Goal: Check status: Check status

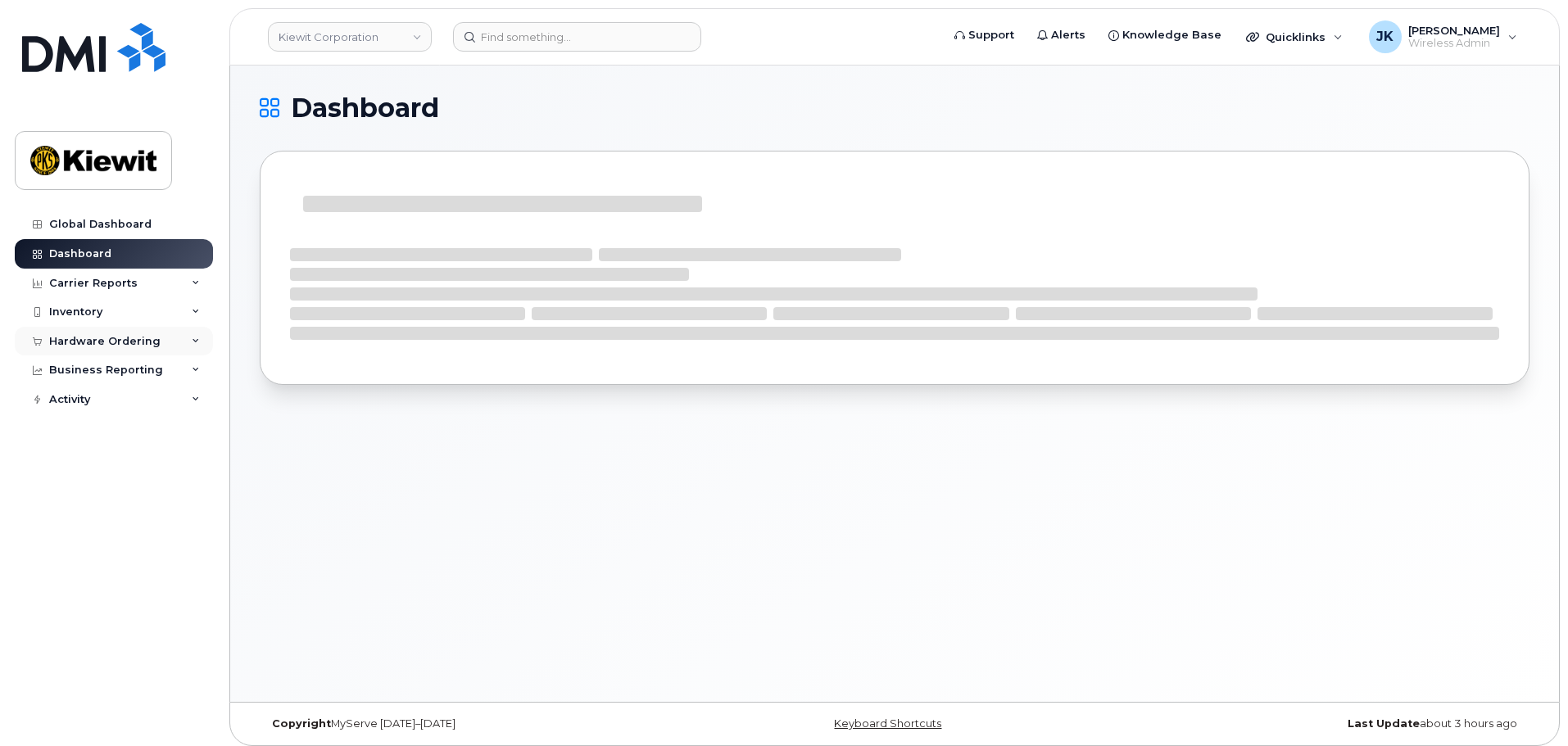
click at [122, 336] on div "Hardware Ordering" at bounding box center [105, 342] width 111 height 13
click at [104, 397] on link "Orders" at bounding box center [128, 403] width 170 height 32
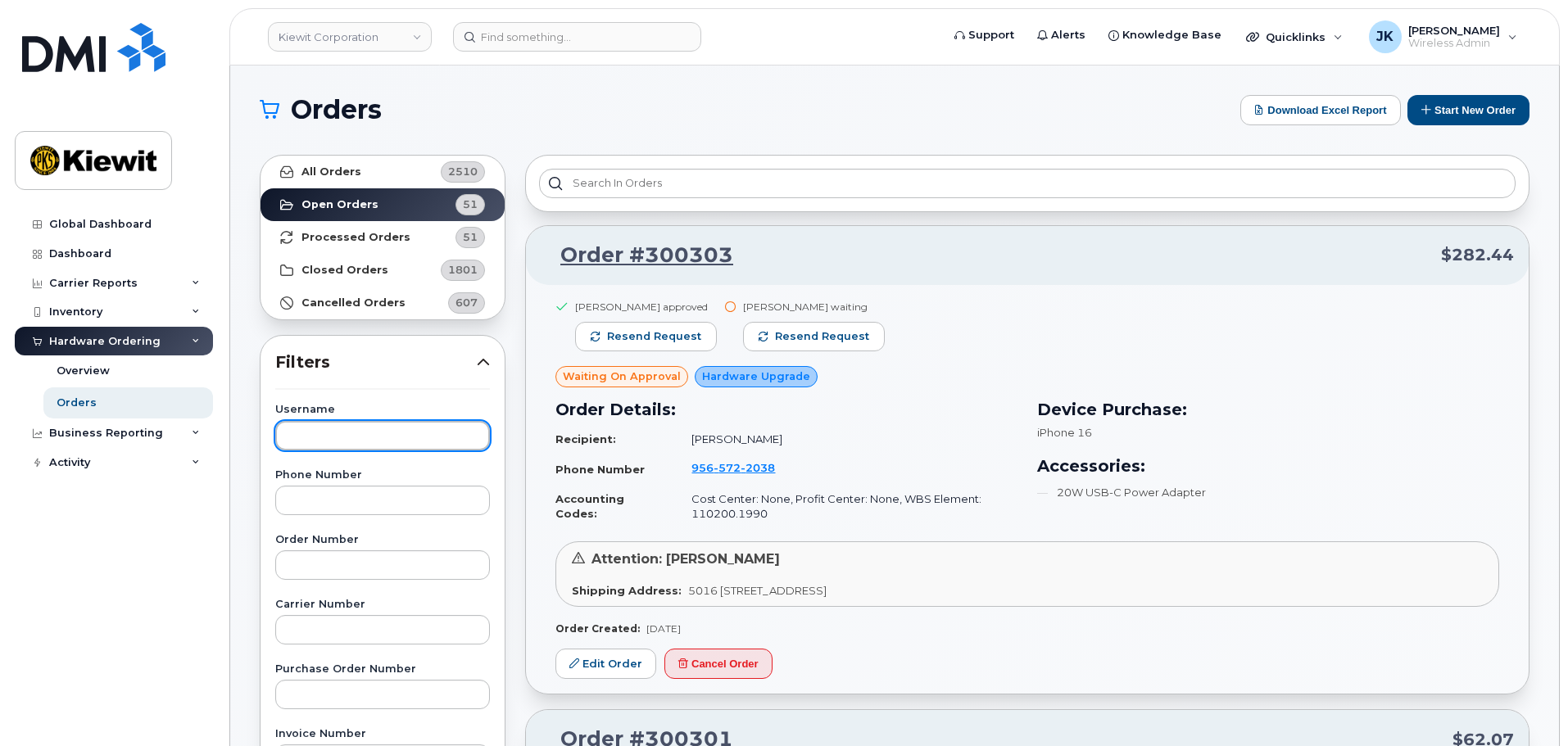
click at [346, 438] on input "text" at bounding box center [382, 436] width 215 height 30
type input "sharon henry"
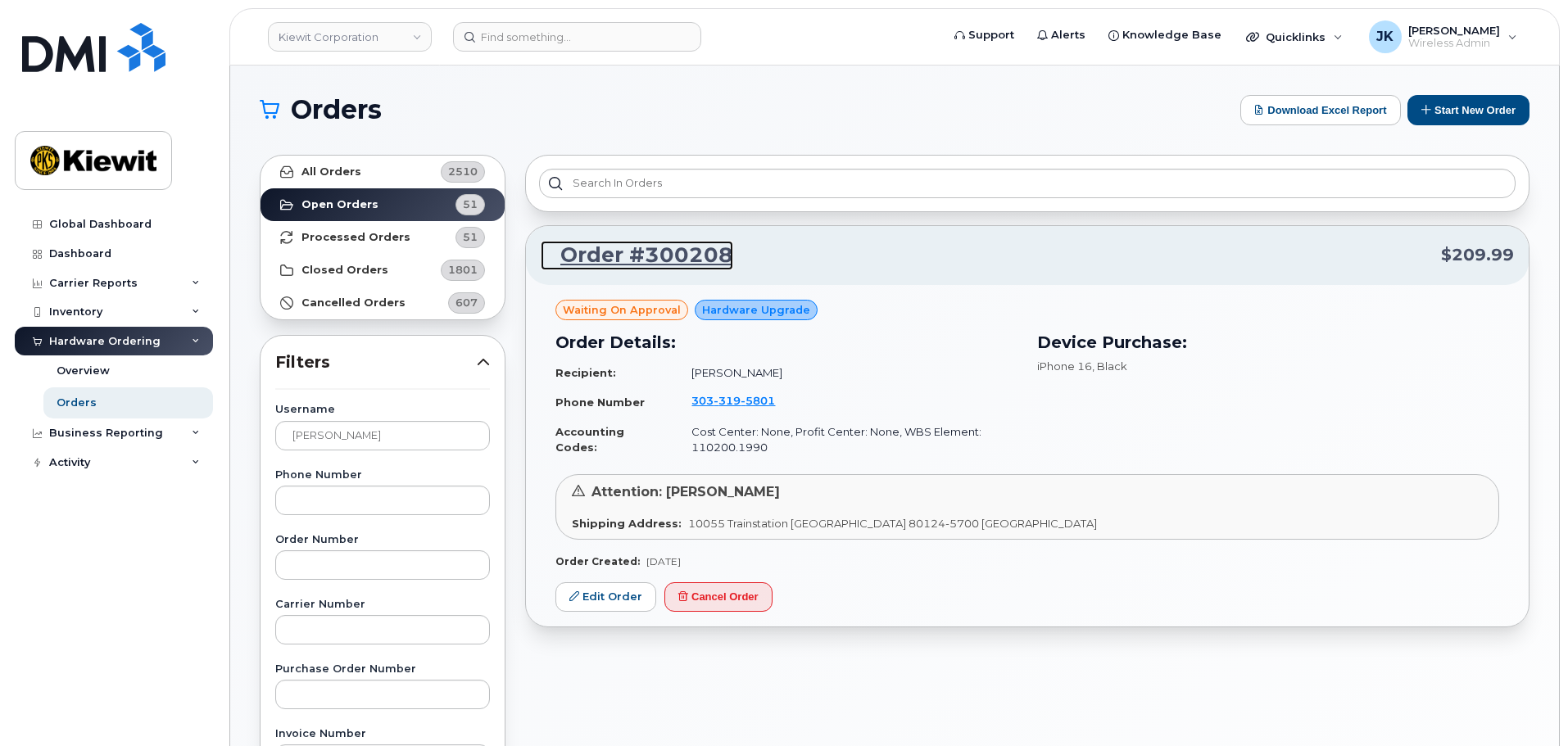
click at [669, 259] on link "Order #300208" at bounding box center [636, 255] width 192 height 30
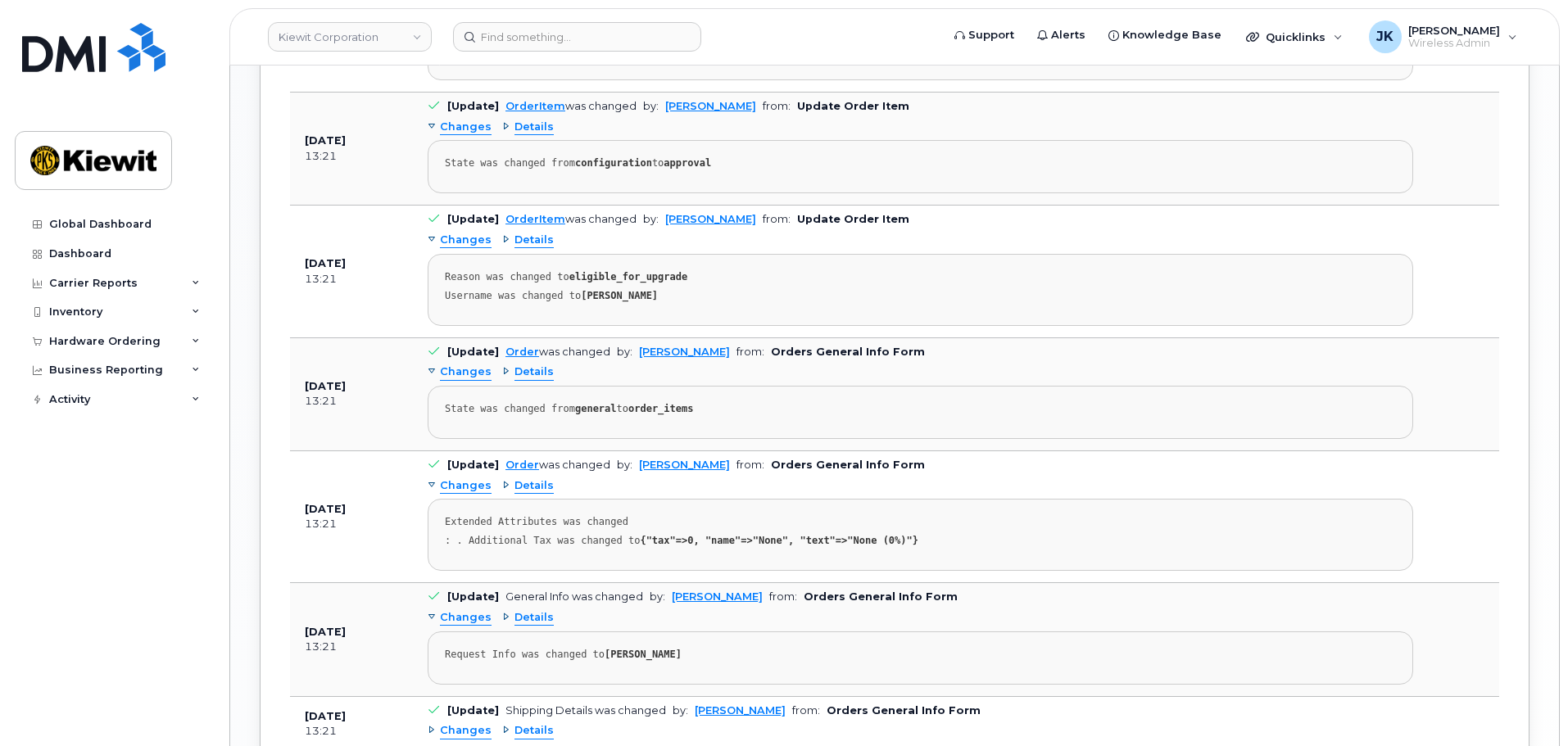
scroll to position [1311, 0]
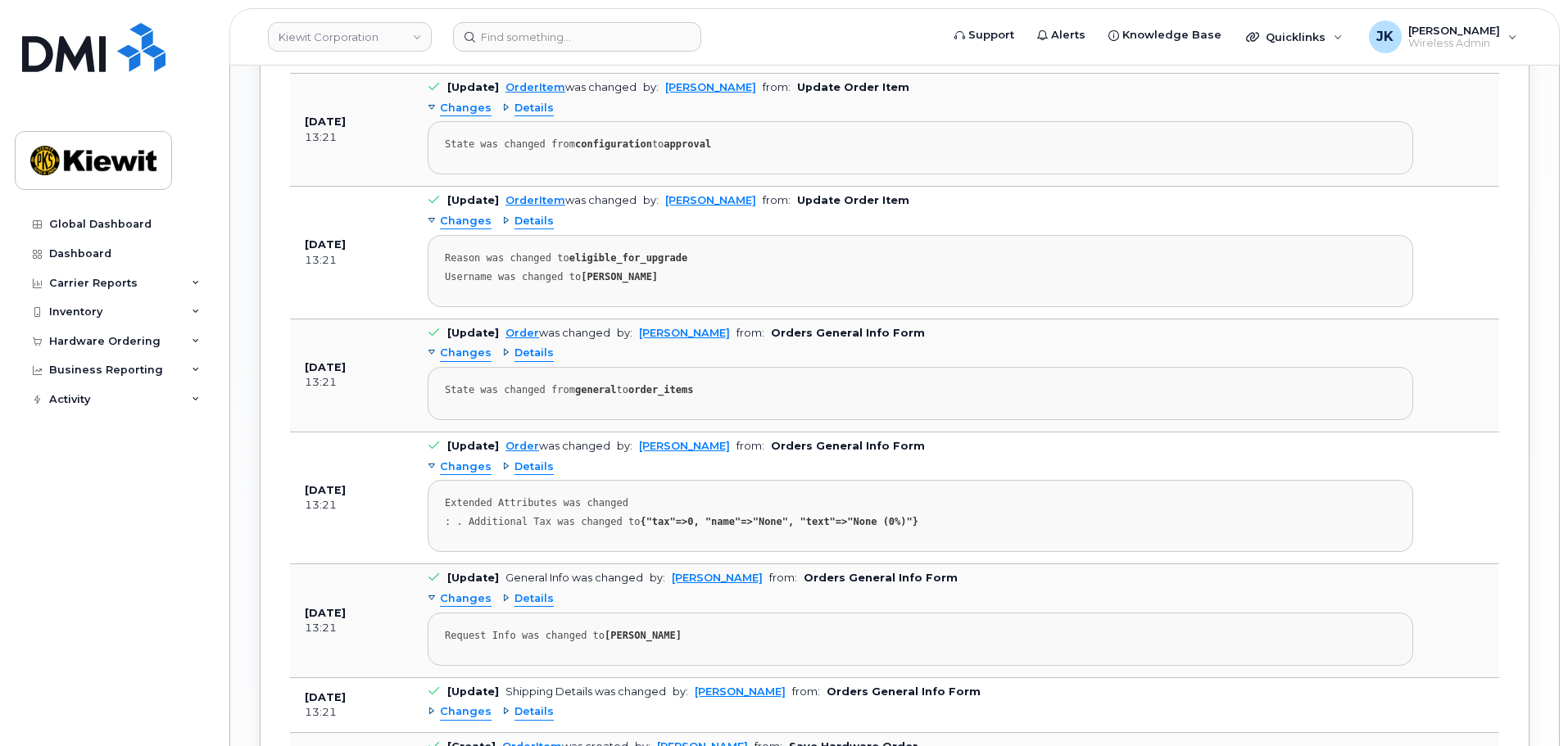
click at [684, 458] on div "Changes Details Extended Attributes was changed : . Additional Tax was changed …" at bounding box center [920, 504] width 986 height 98
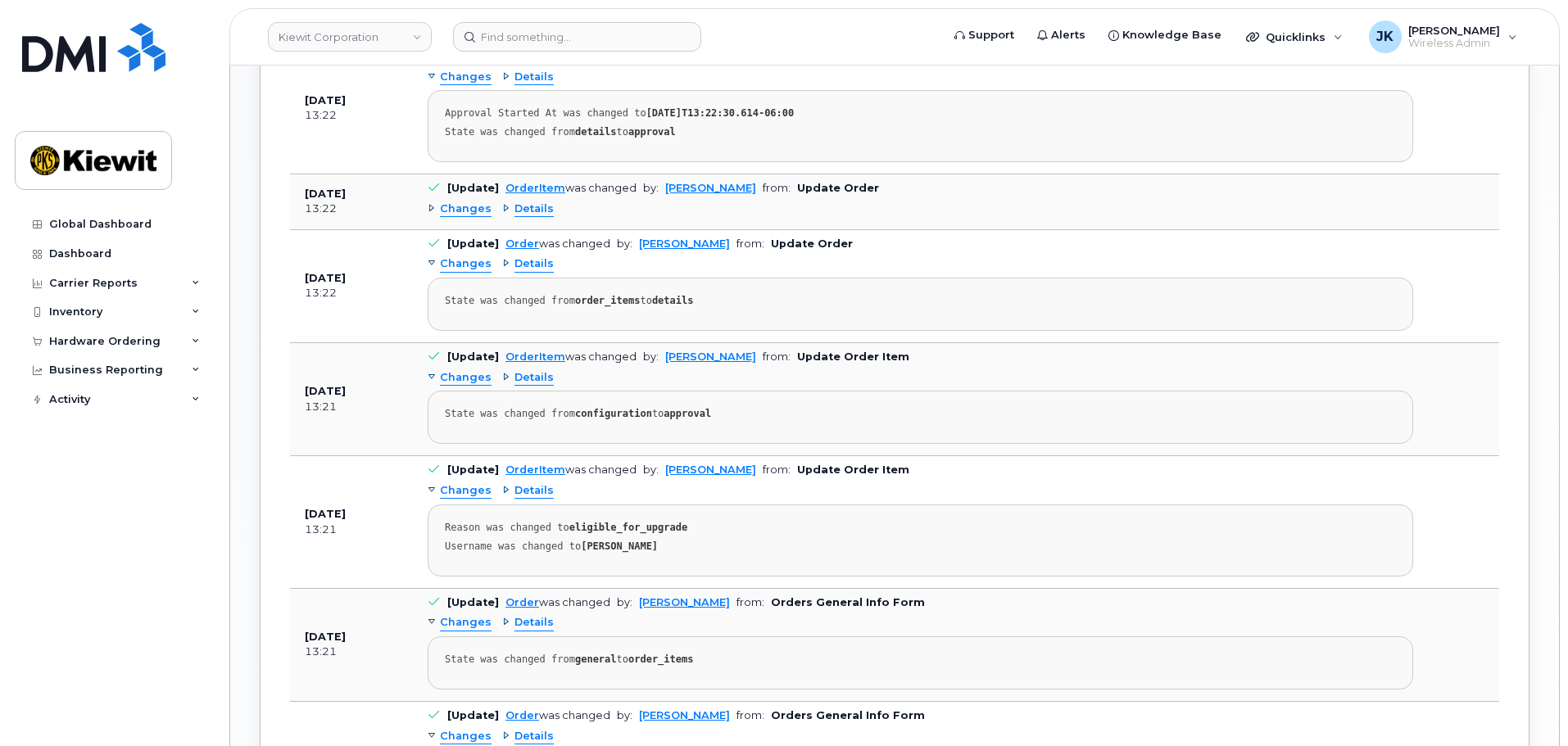
scroll to position [866, 0]
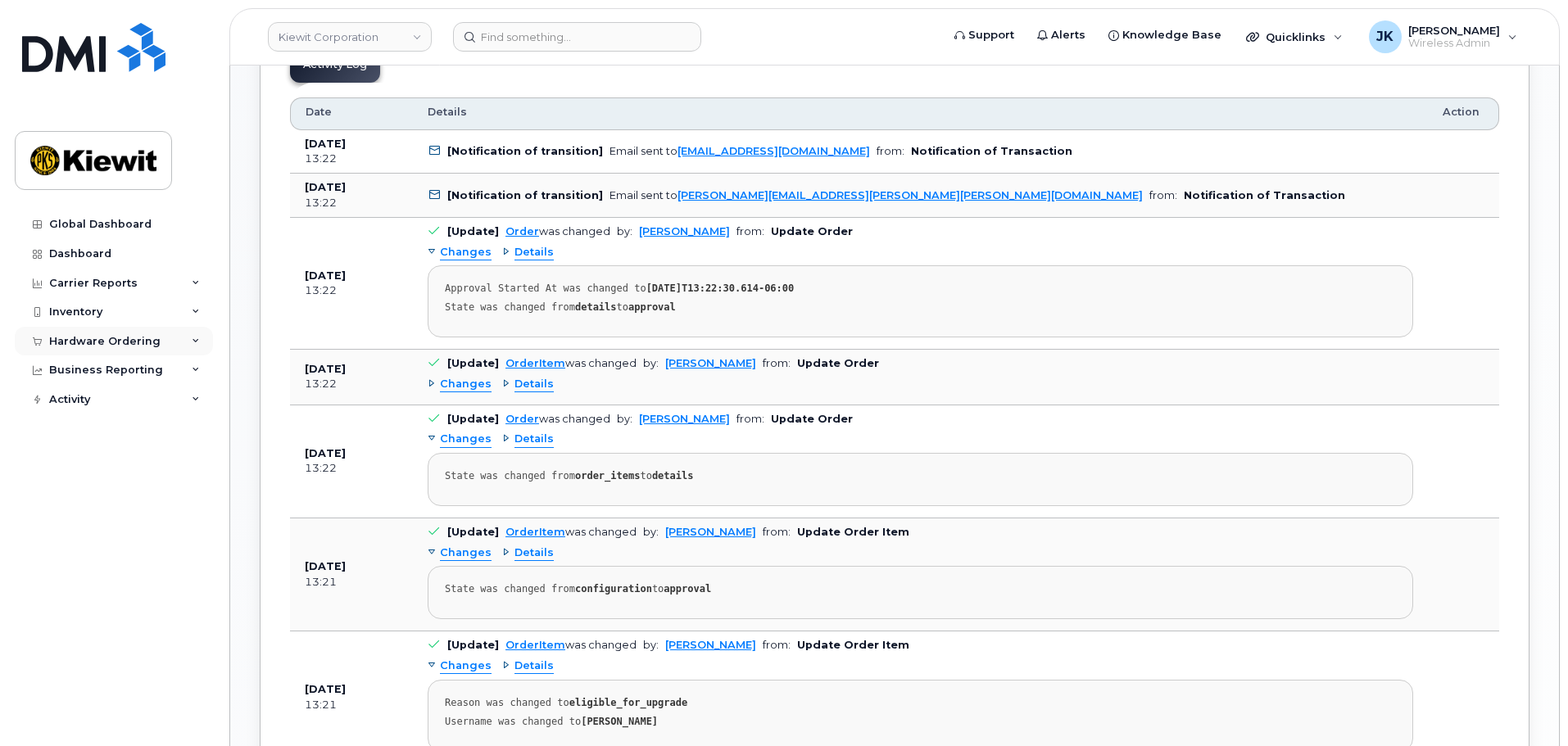
click at [96, 338] on div "Hardware Ordering" at bounding box center [105, 342] width 111 height 13
click at [80, 405] on div "Orders" at bounding box center [76, 403] width 40 height 15
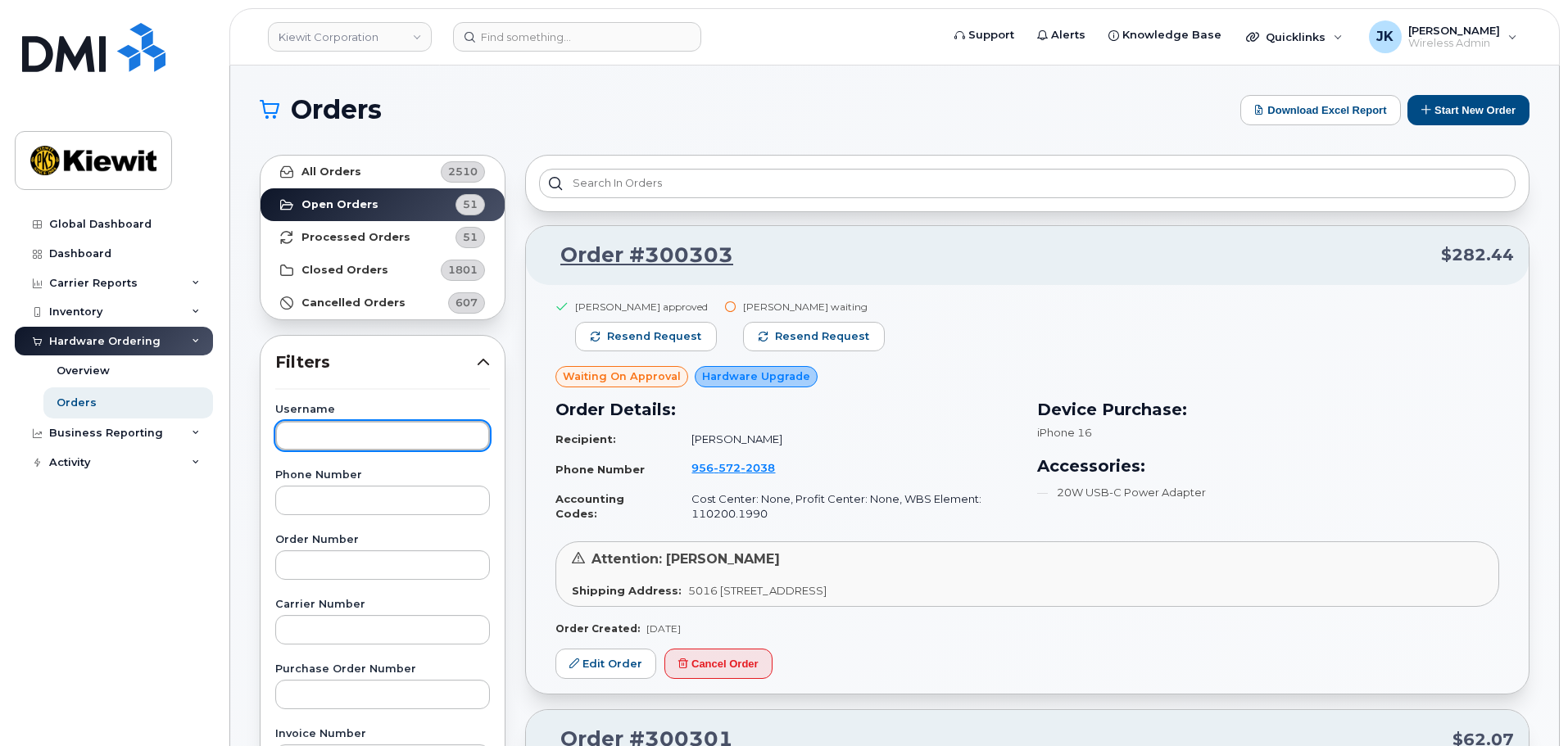
click at [395, 427] on input "text" at bounding box center [382, 436] width 215 height 30
type input "krystal montgomery"
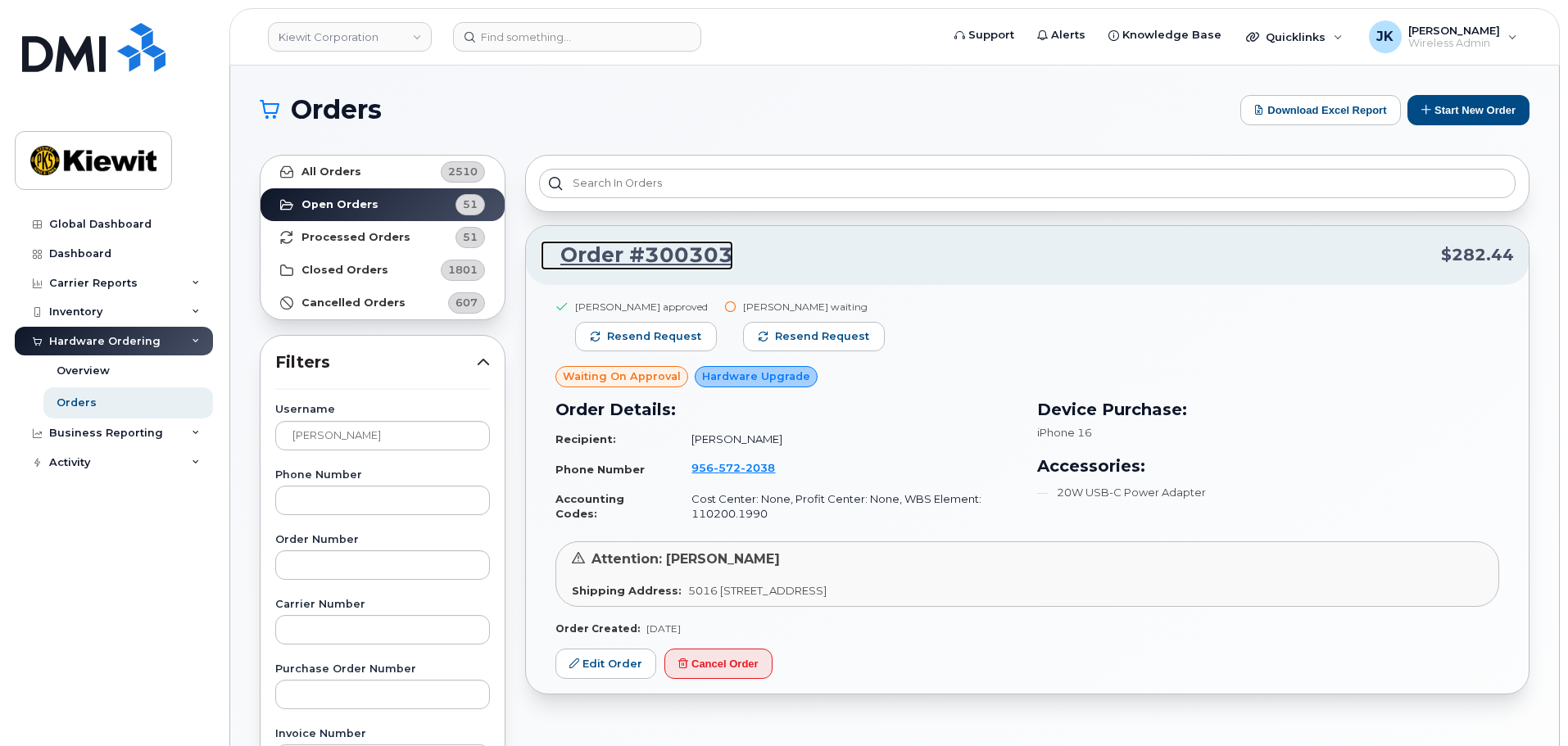
click at [660, 250] on link "Order #300303" at bounding box center [636, 255] width 192 height 30
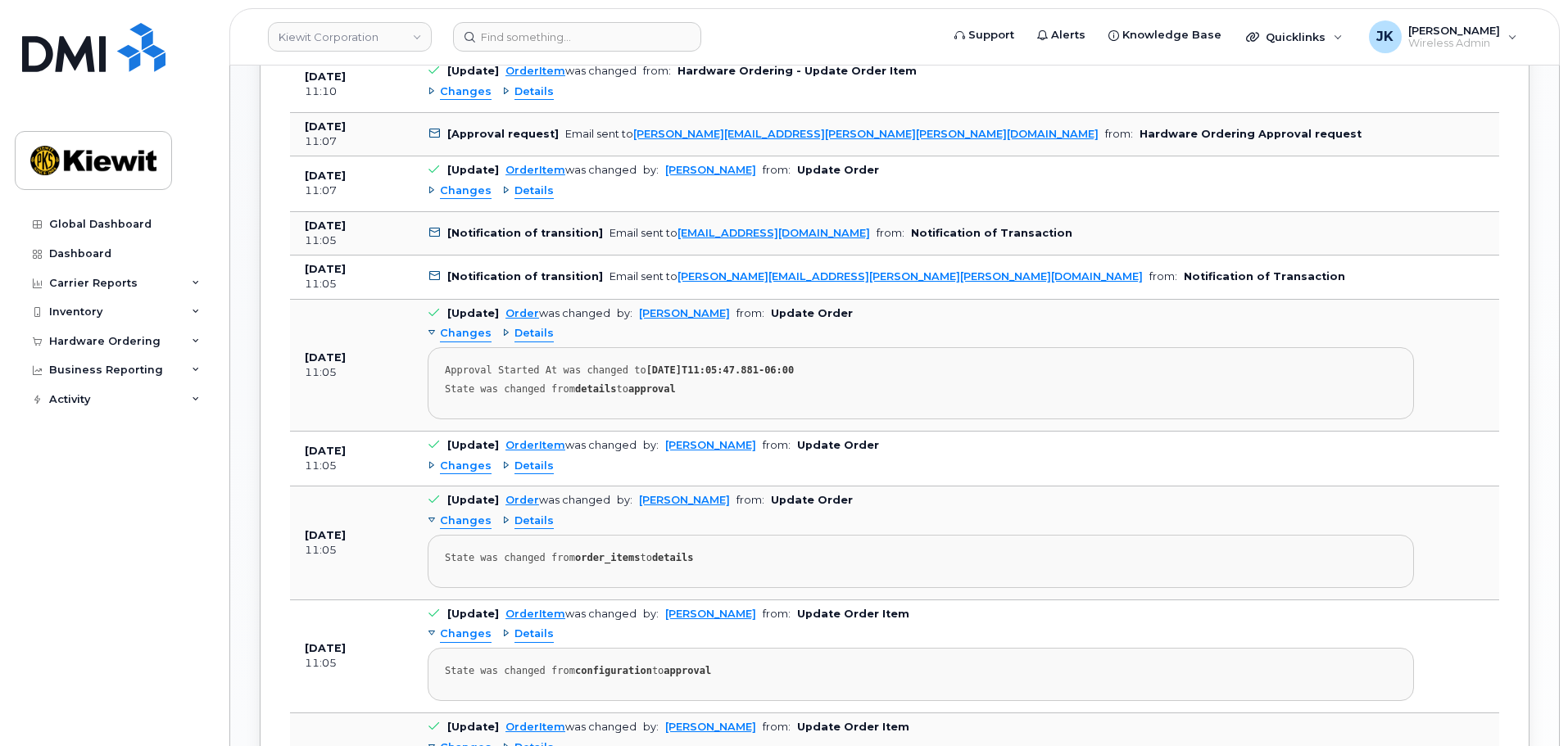
scroll to position [924, 0]
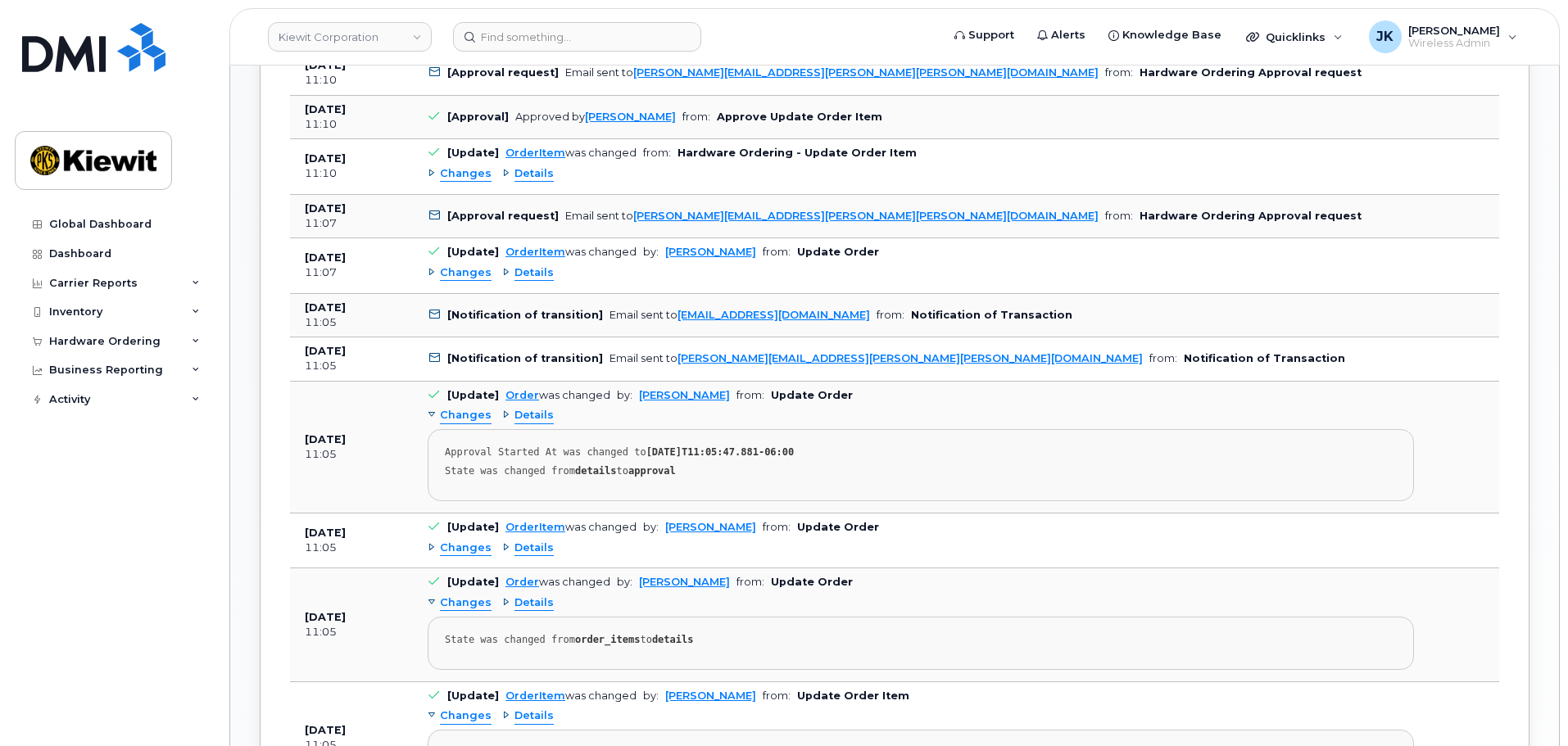
click at [464, 274] on span "Changes" at bounding box center [466, 273] width 52 height 16
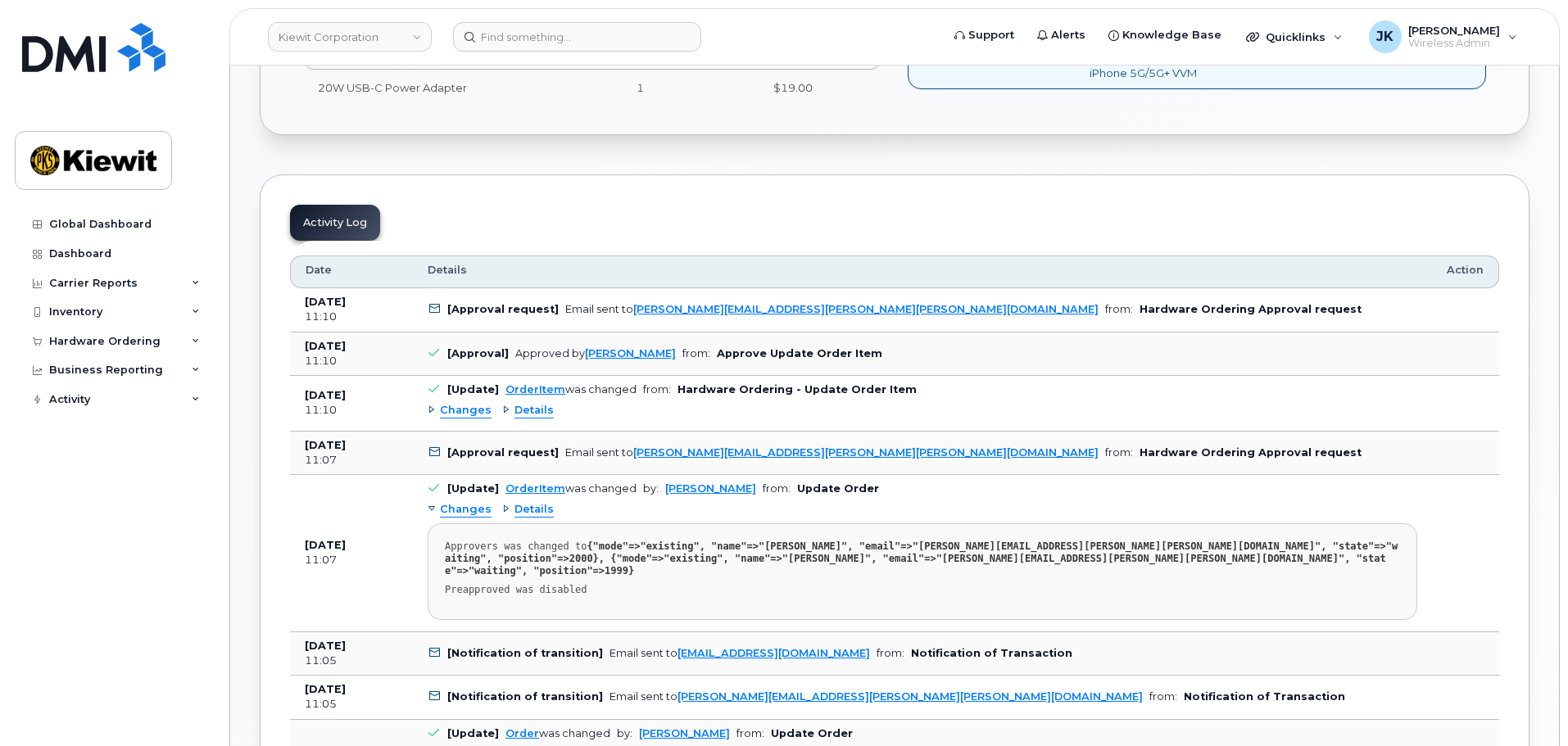
scroll to position [686, 0]
click at [106, 340] on div "Hardware Ordering" at bounding box center [105, 342] width 111 height 13
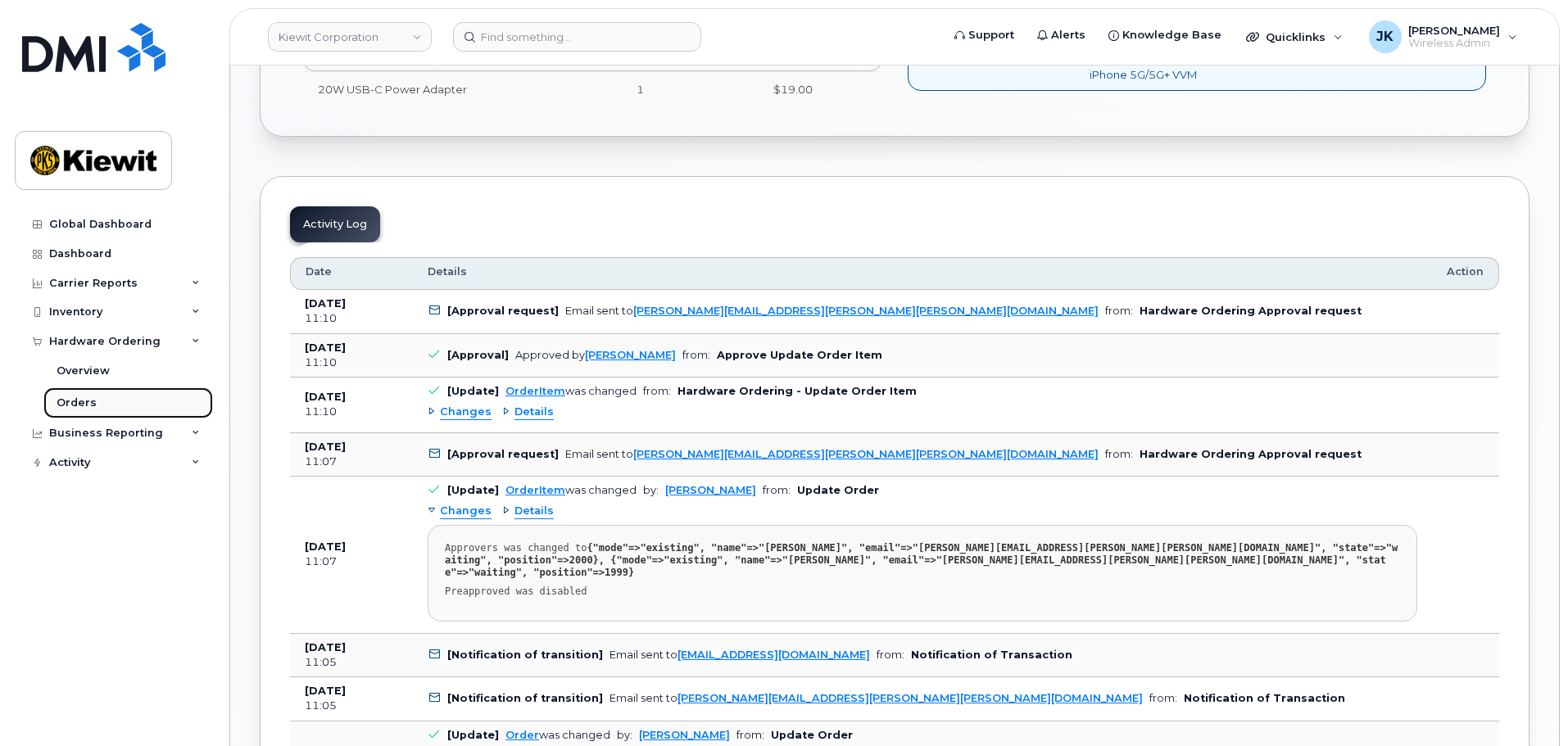
click at [98, 399] on link "Orders" at bounding box center [128, 403] width 170 height 32
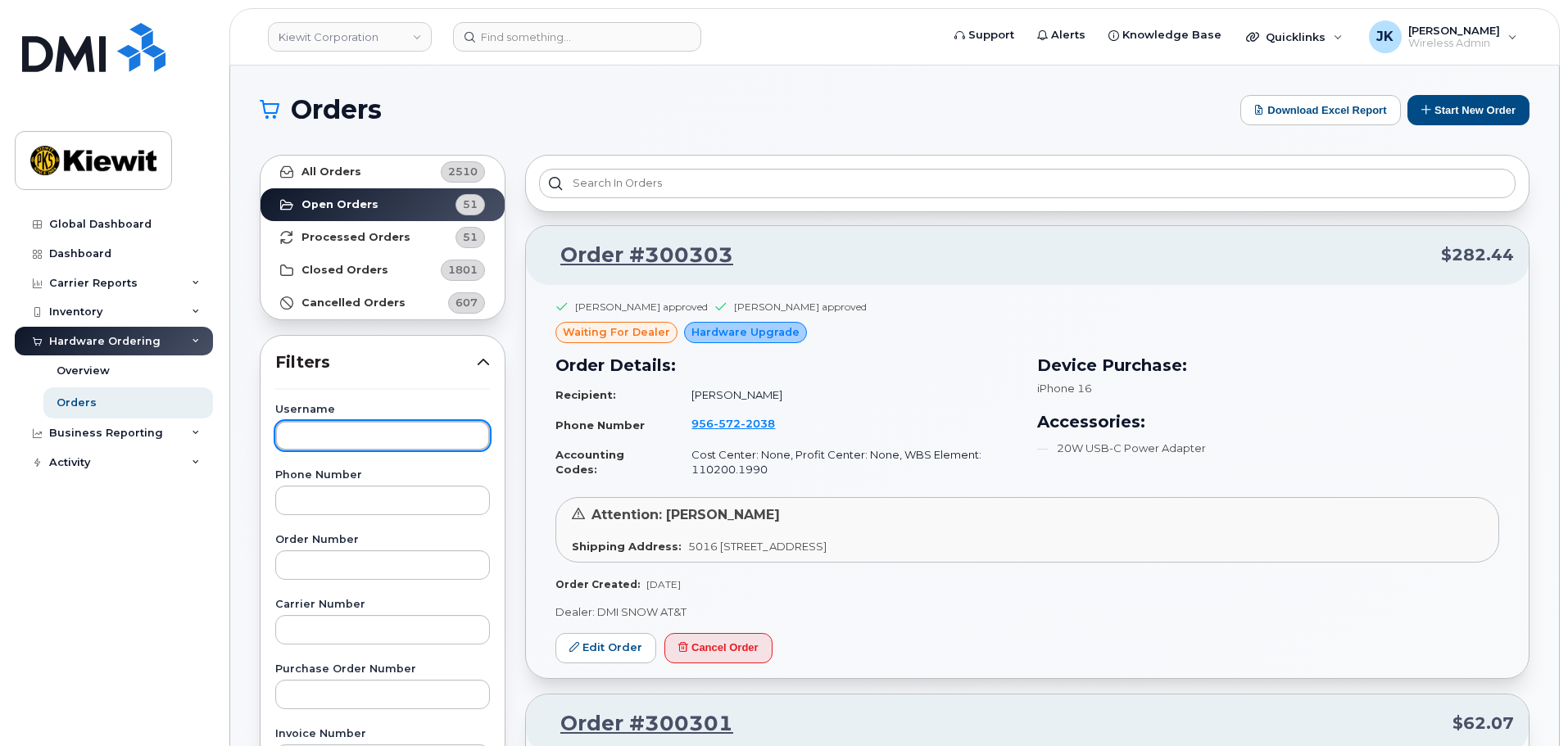
click at [361, 440] on input "text" at bounding box center [382, 436] width 215 height 30
type input "sharon henry"
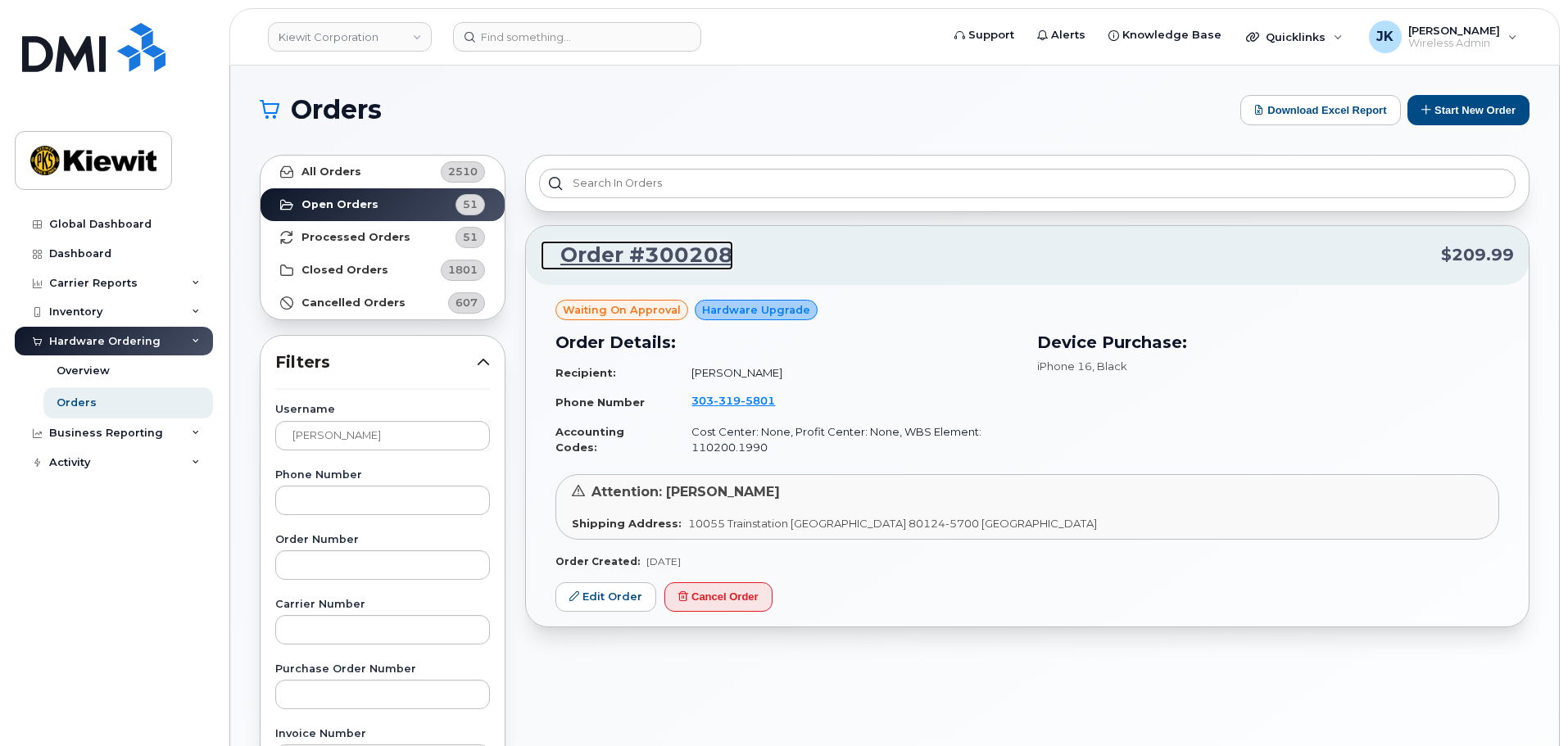
click at [618, 252] on link "Order #300208" at bounding box center [636, 255] width 192 height 30
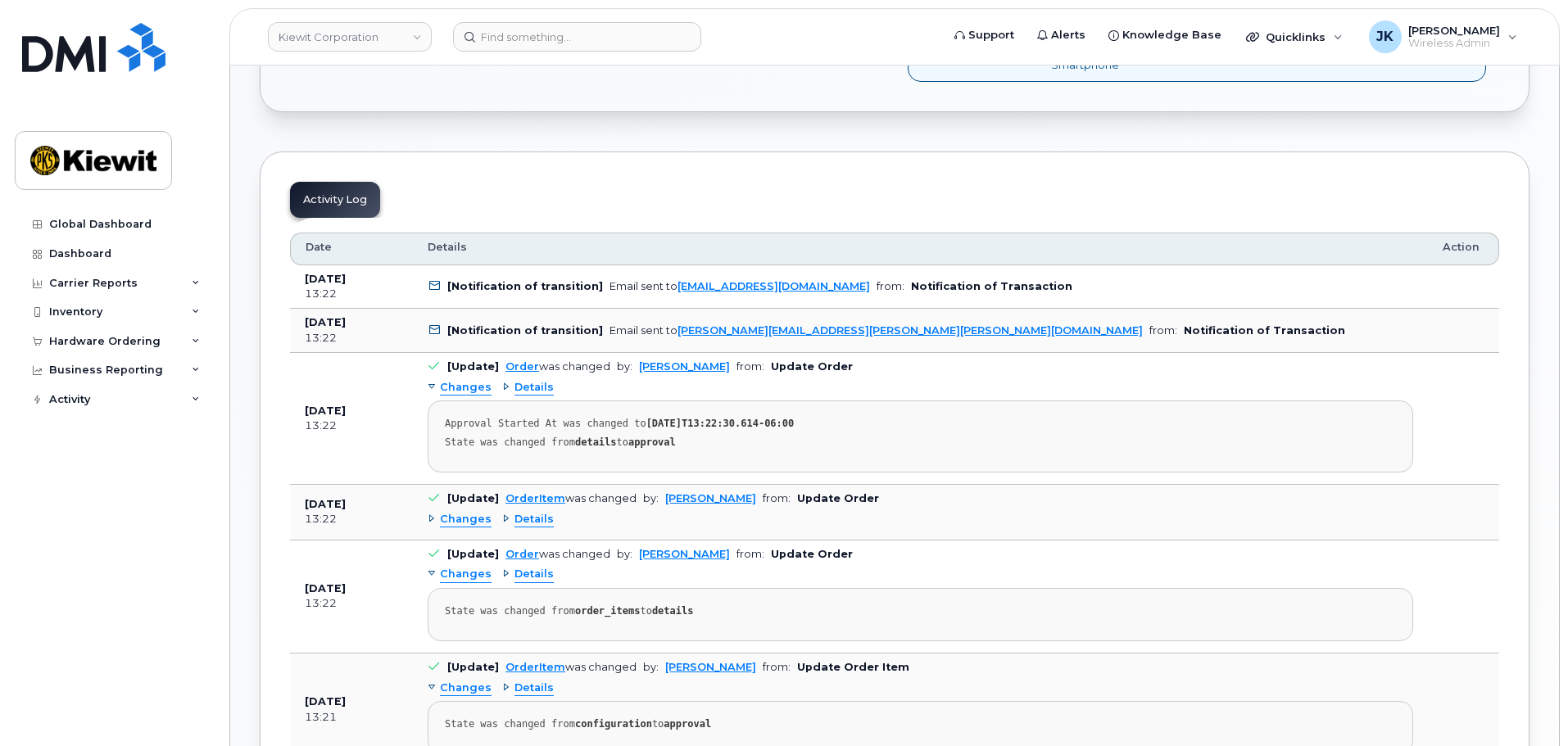
scroll to position [738, 0]
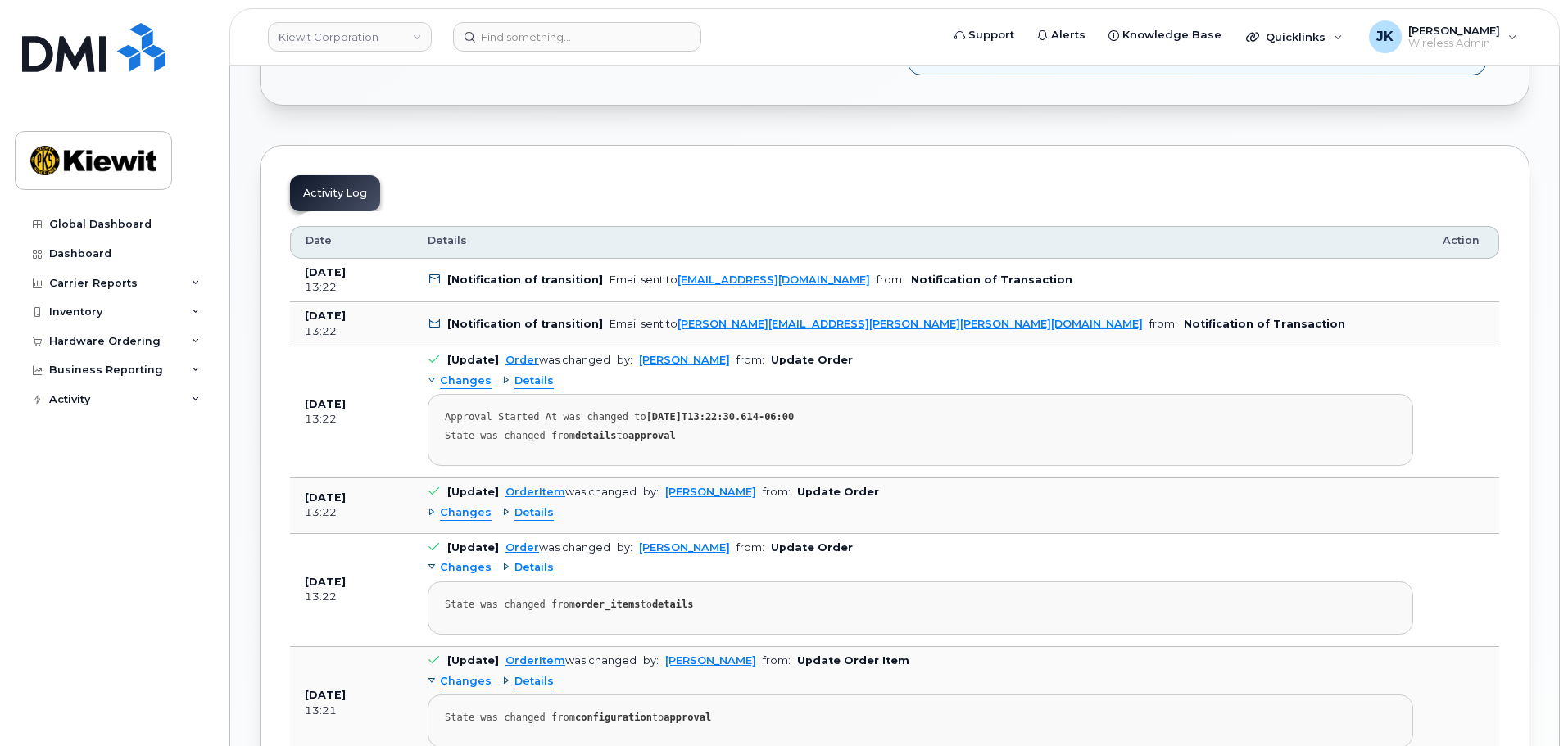
click at [475, 385] on span "Changes" at bounding box center [466, 381] width 52 height 16
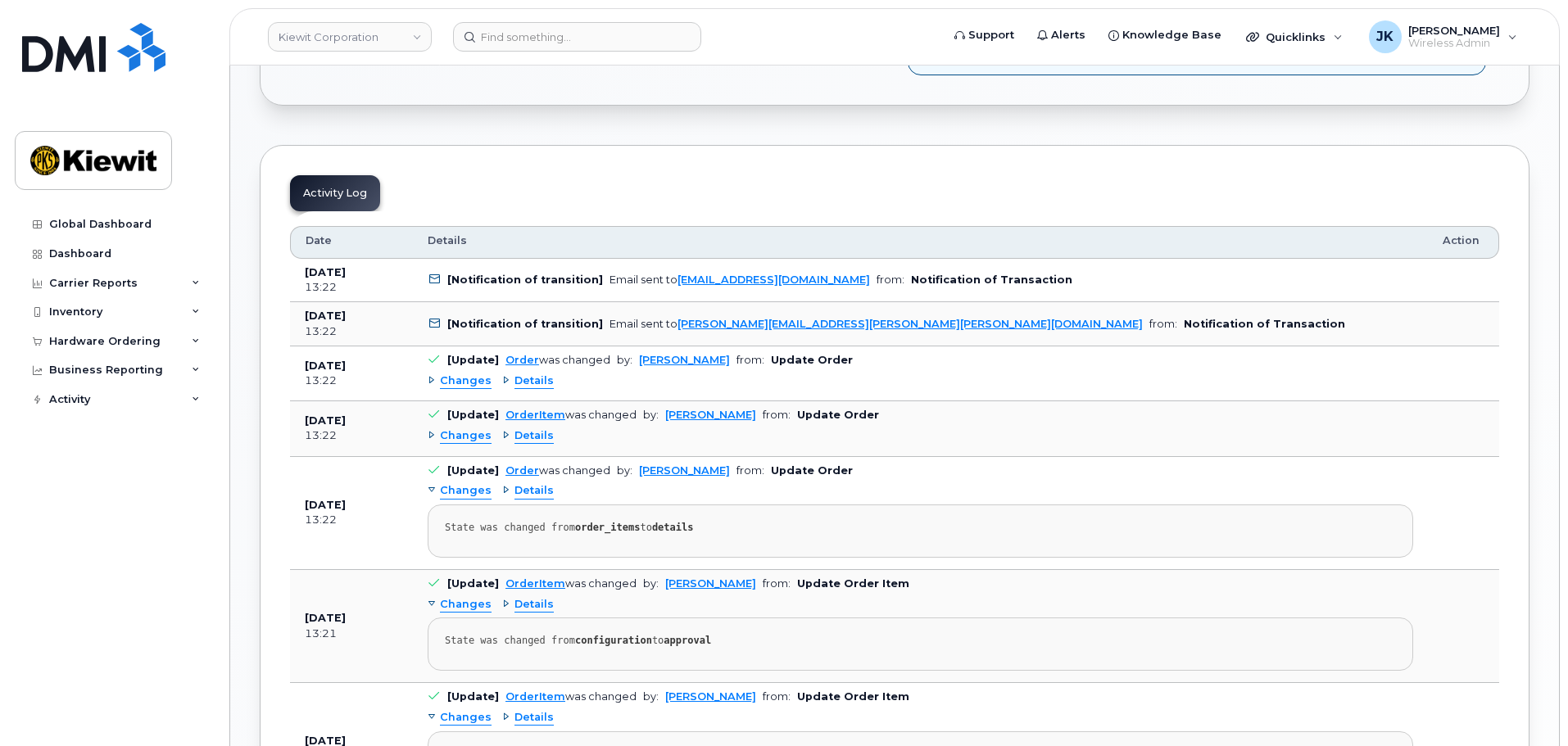
click at [477, 386] on span "Changes" at bounding box center [466, 381] width 52 height 16
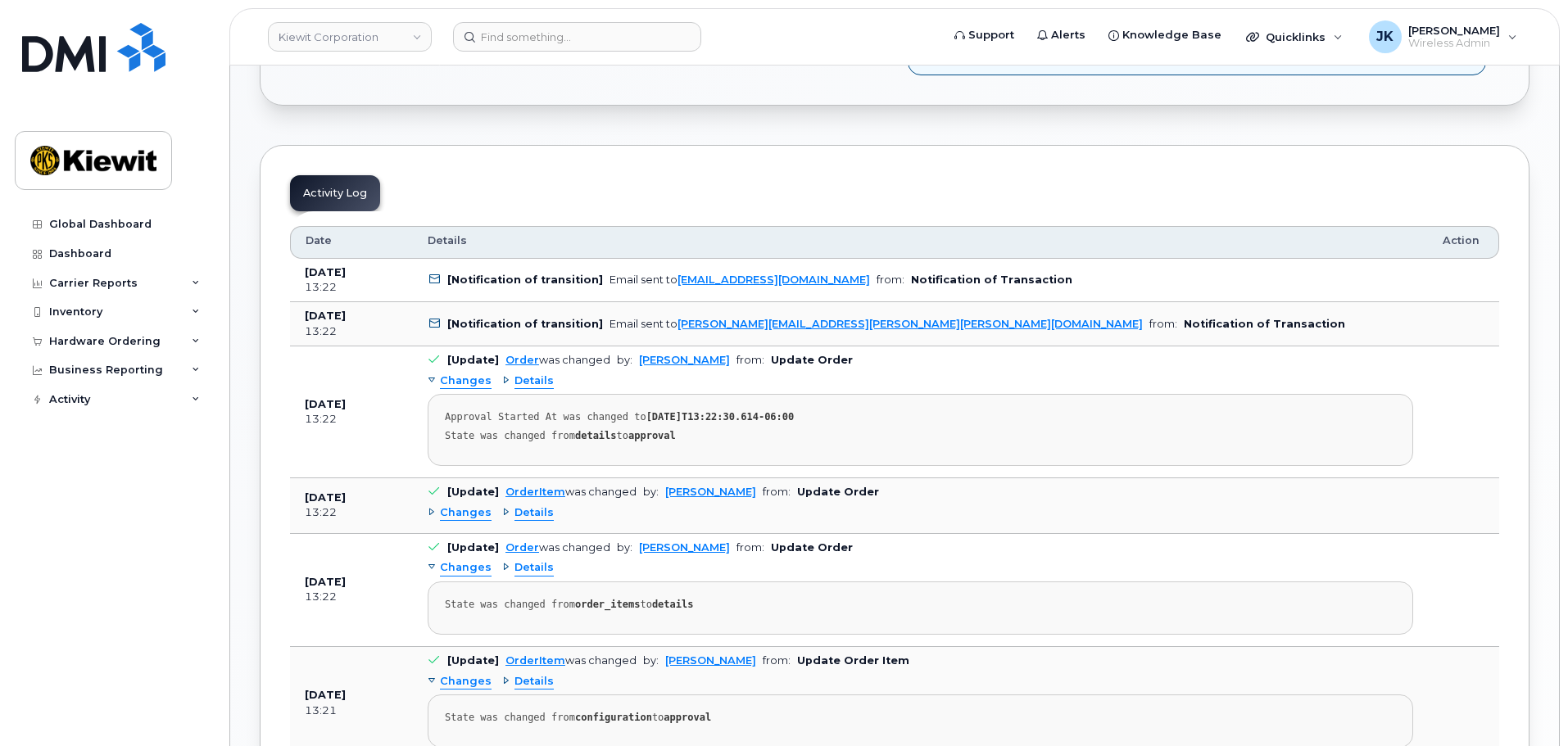
click at [462, 515] on span "Changes" at bounding box center [466, 513] width 52 height 16
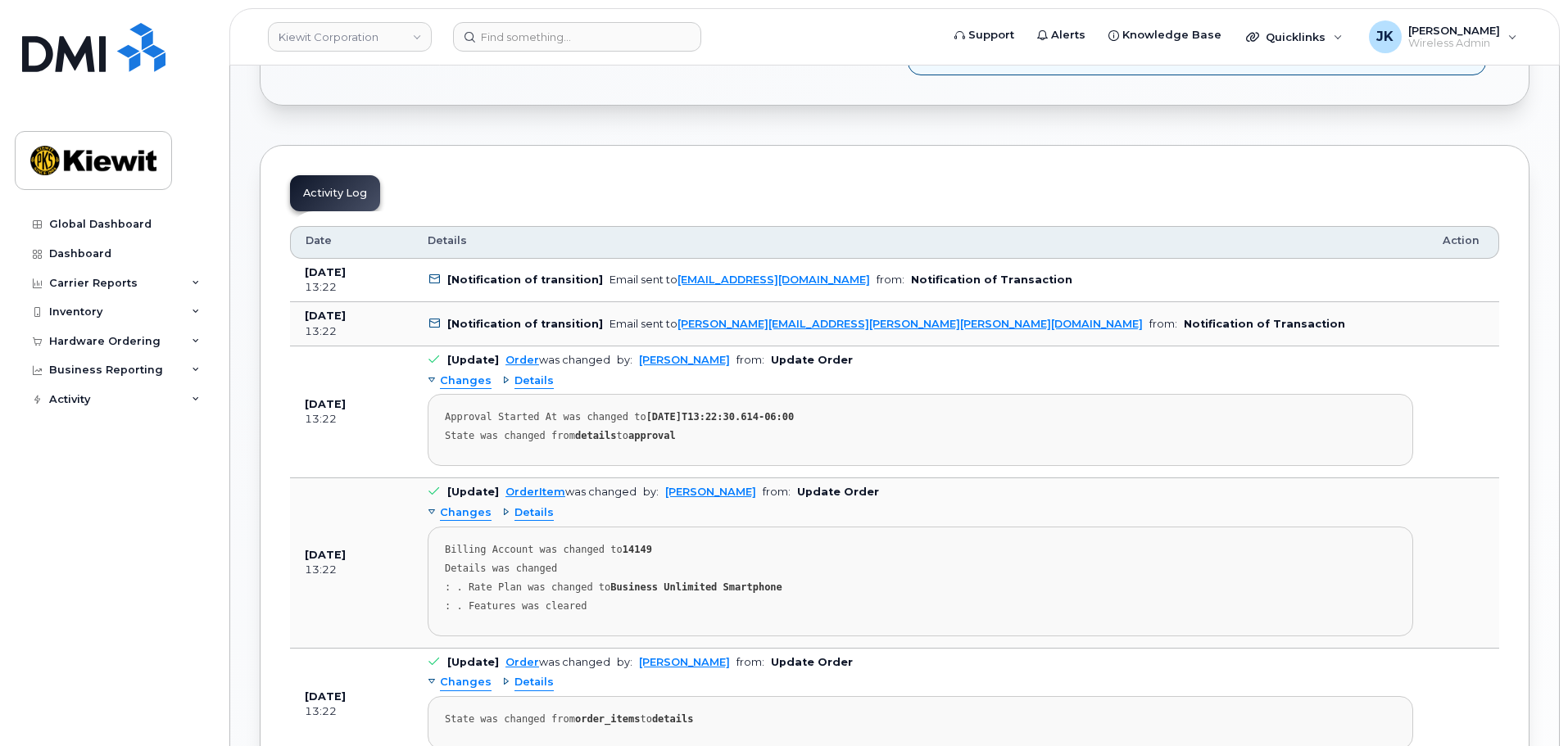
click at [457, 680] on span "Changes" at bounding box center [466, 683] width 52 height 16
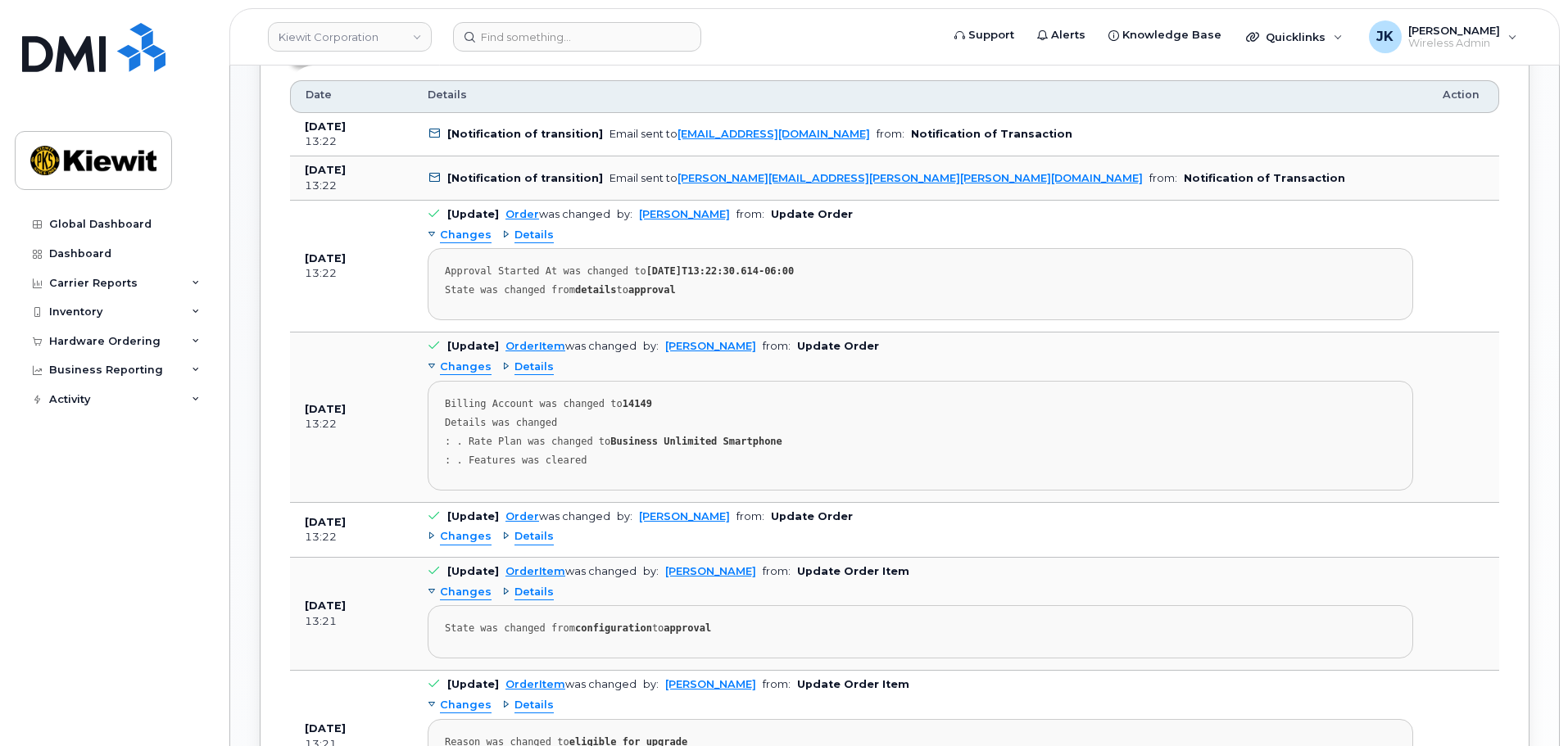
scroll to position [901, 0]
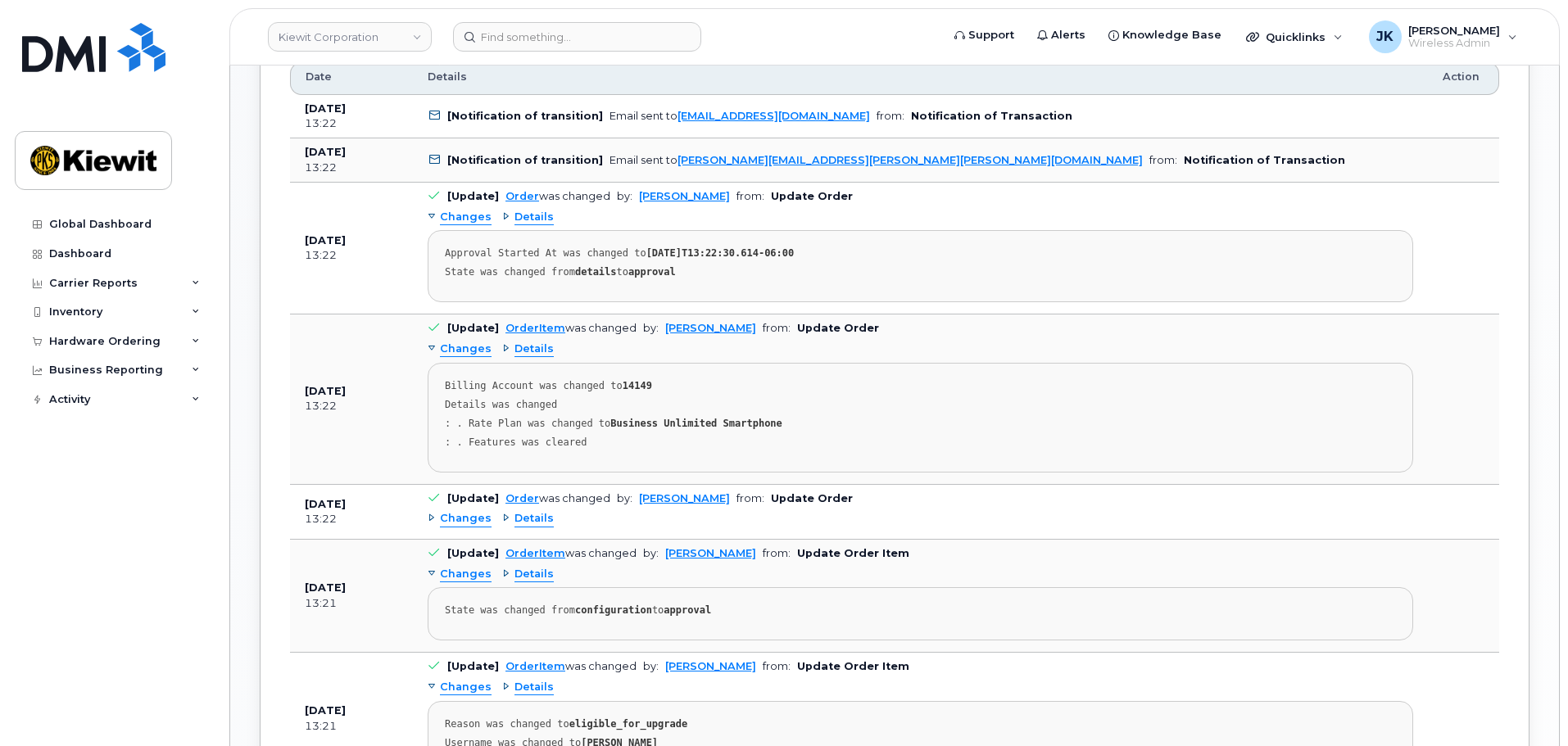
click at [474, 518] on span "Changes" at bounding box center [466, 518] width 52 height 16
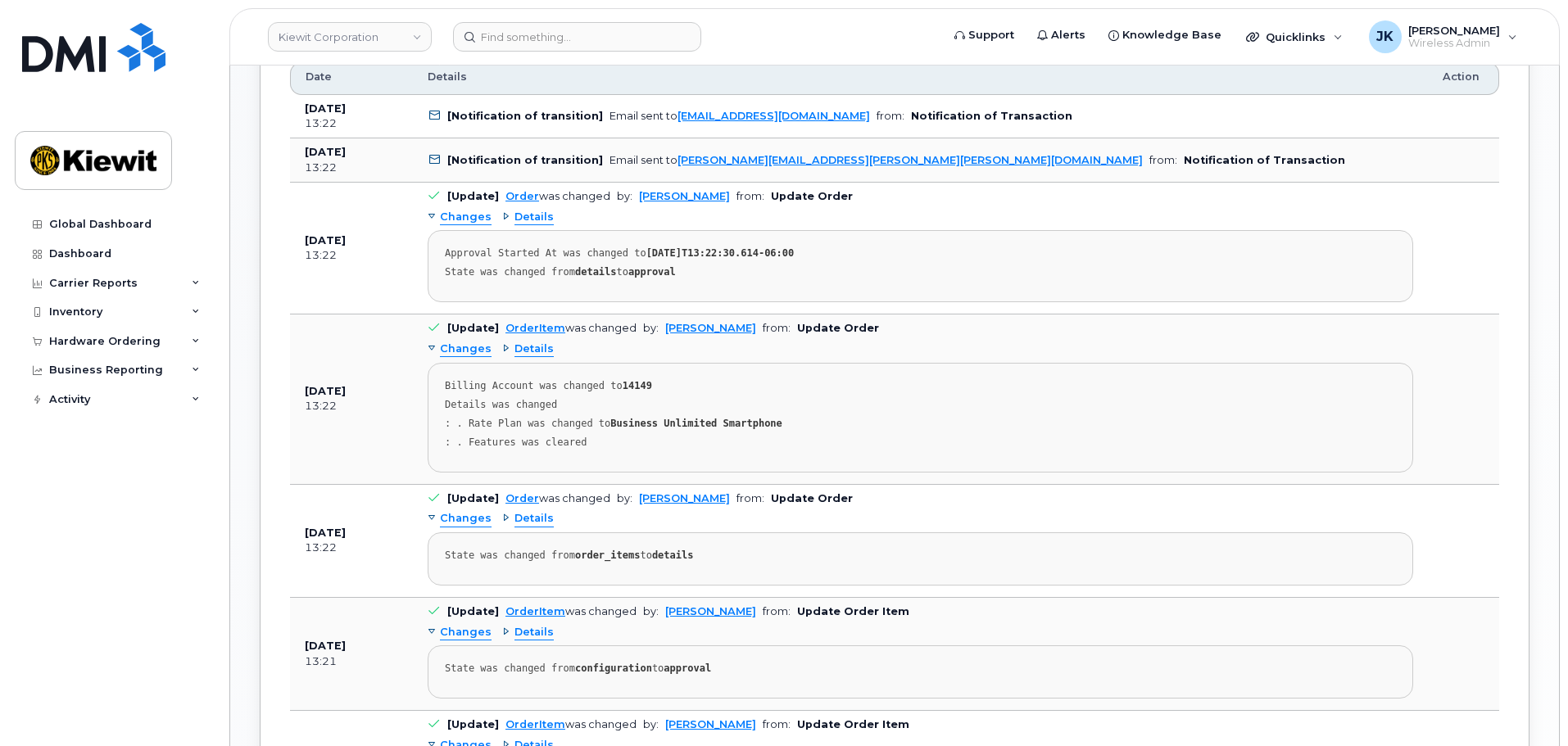
click at [462, 632] on span "Changes" at bounding box center [466, 633] width 52 height 16
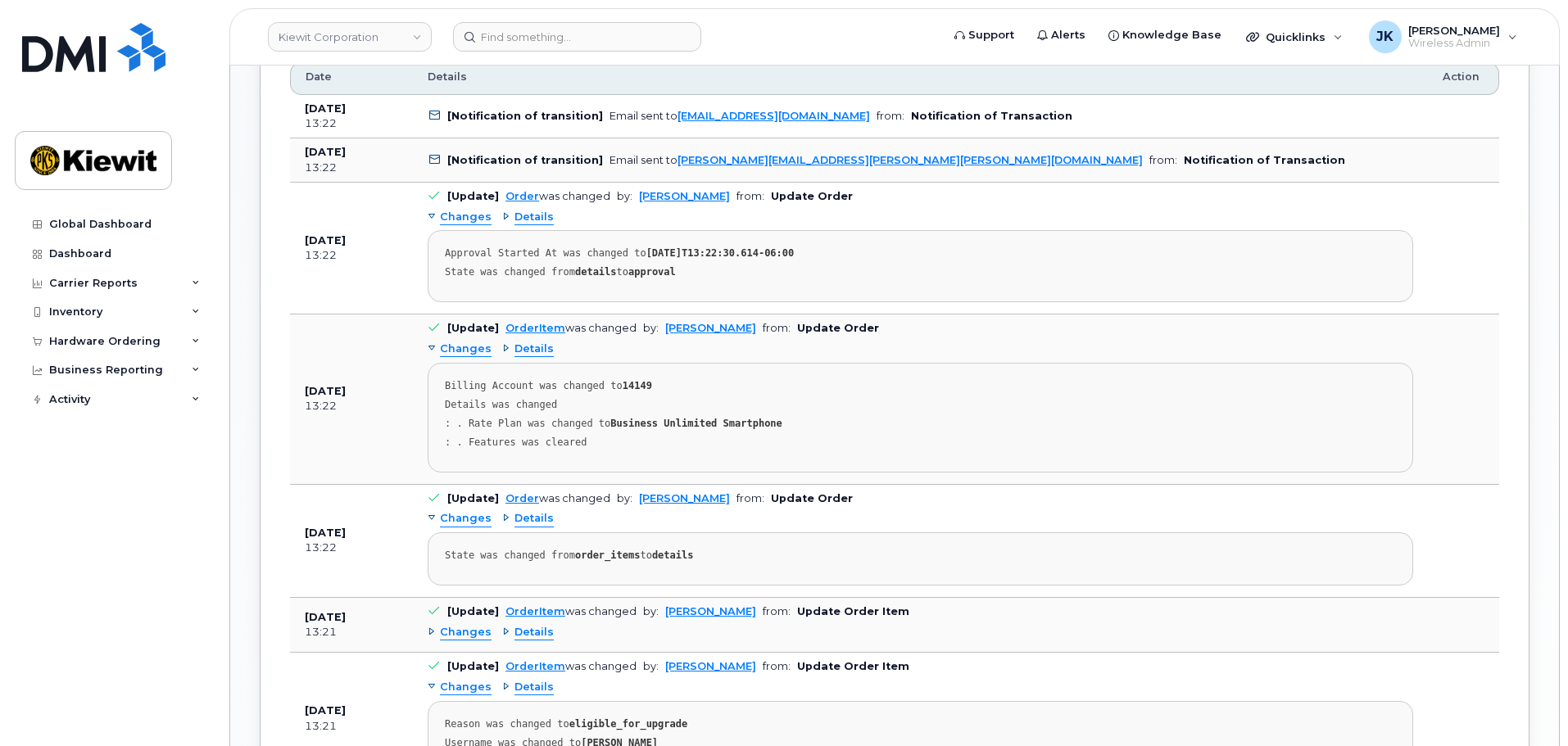
click at [462, 632] on span "Changes" at bounding box center [466, 633] width 52 height 16
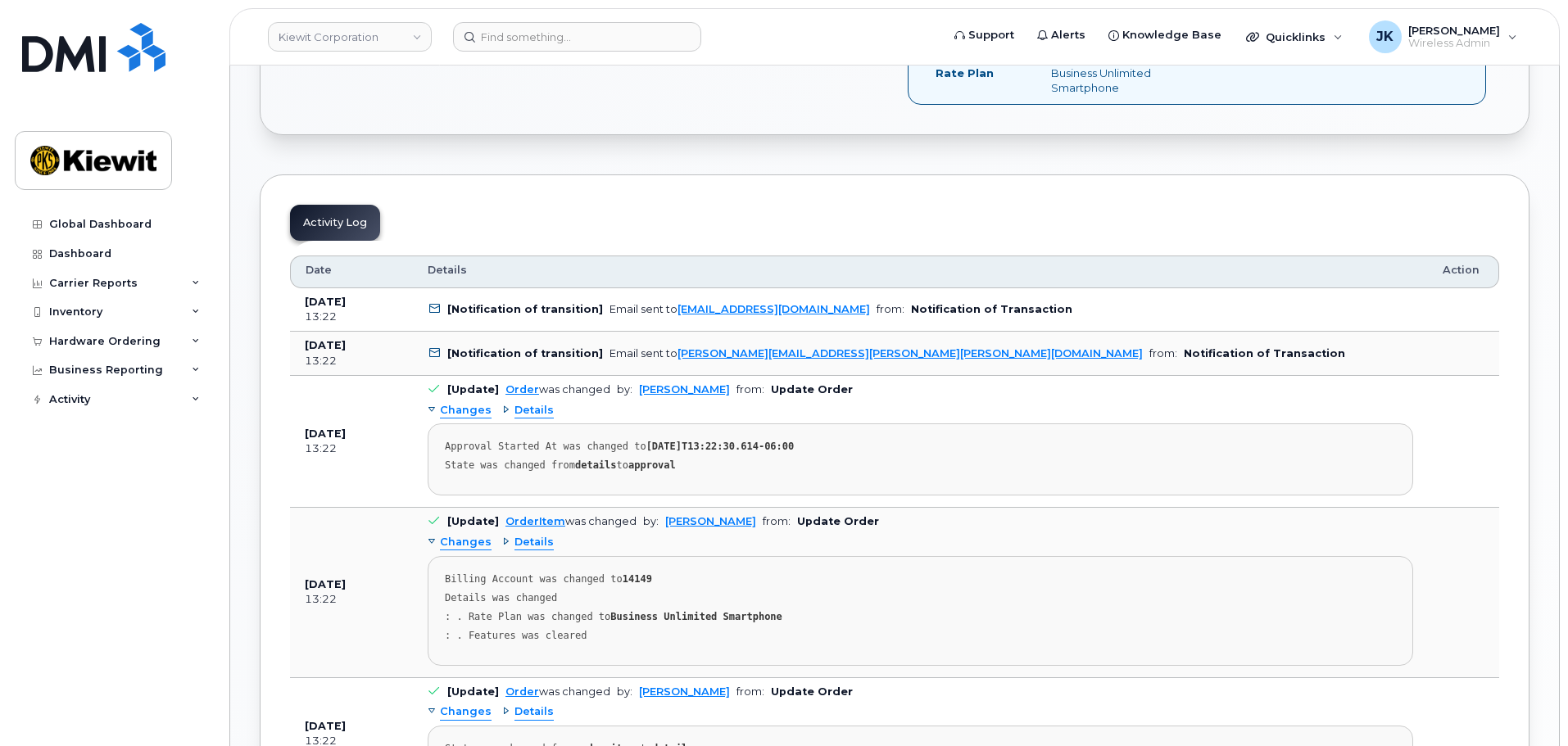
scroll to position [653, 0]
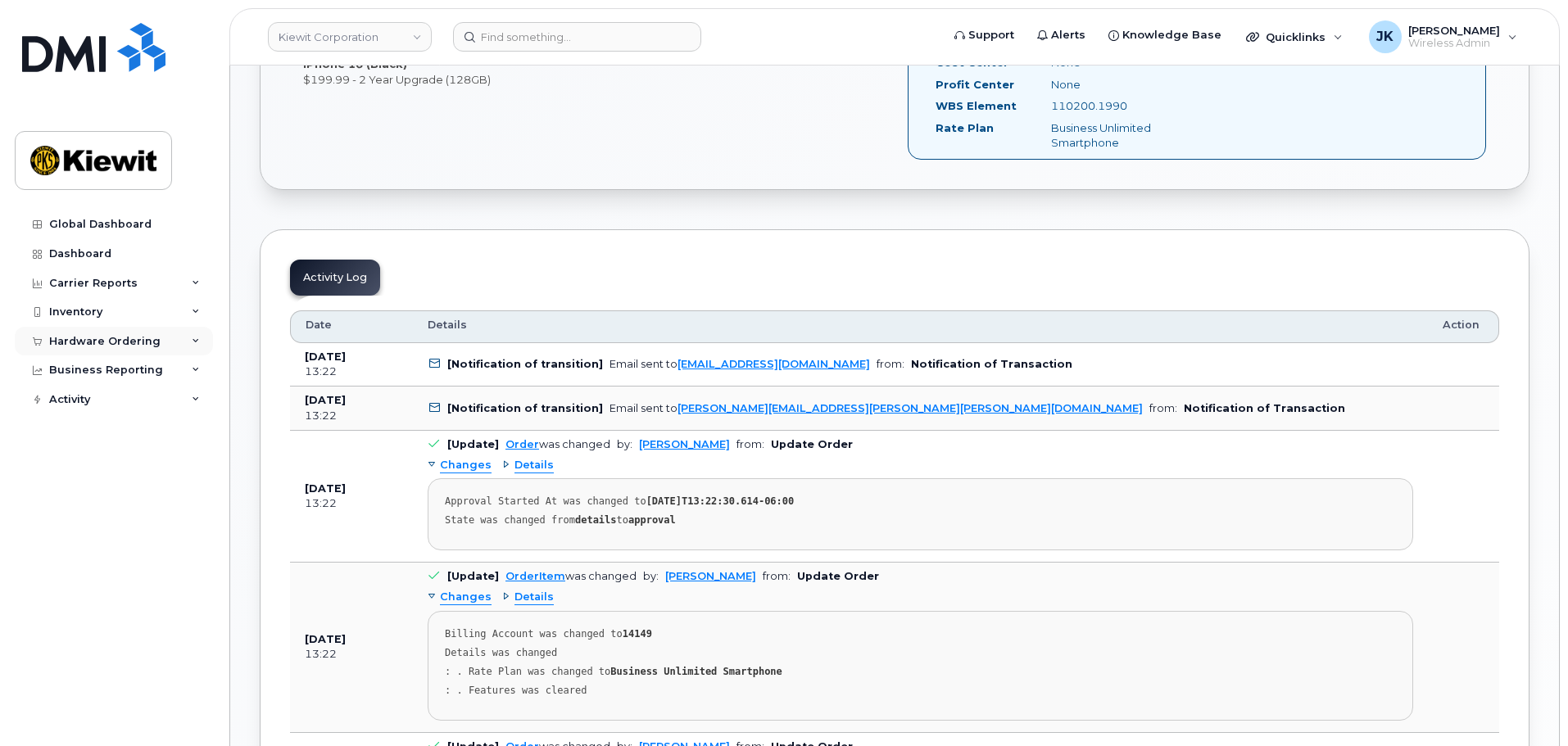
click at [113, 342] on div "Hardware Ordering" at bounding box center [105, 342] width 111 height 13
click at [110, 398] on link "Orders" at bounding box center [128, 403] width 170 height 32
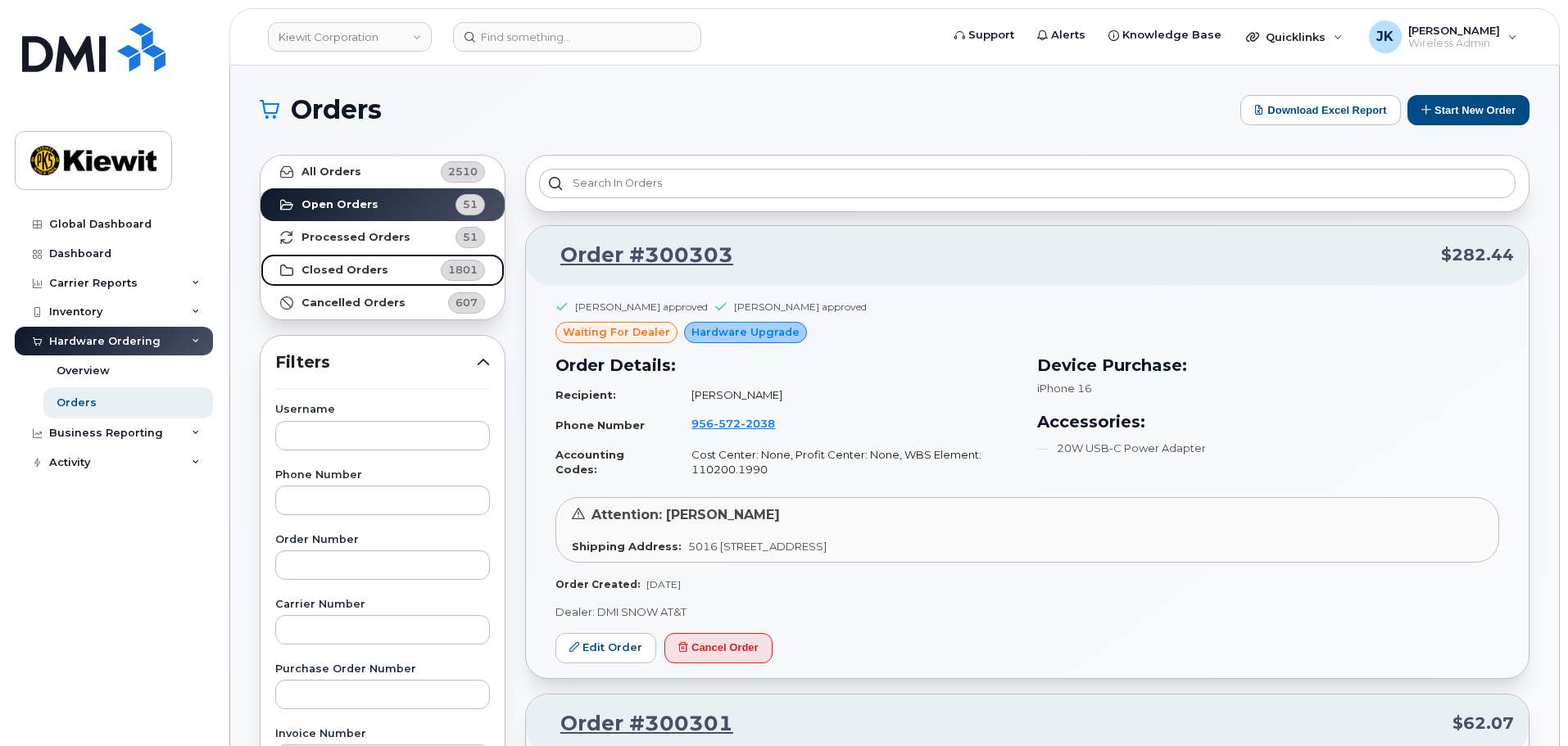
click at [358, 269] on strong "Closed Orders" at bounding box center [345, 270] width 86 height 13
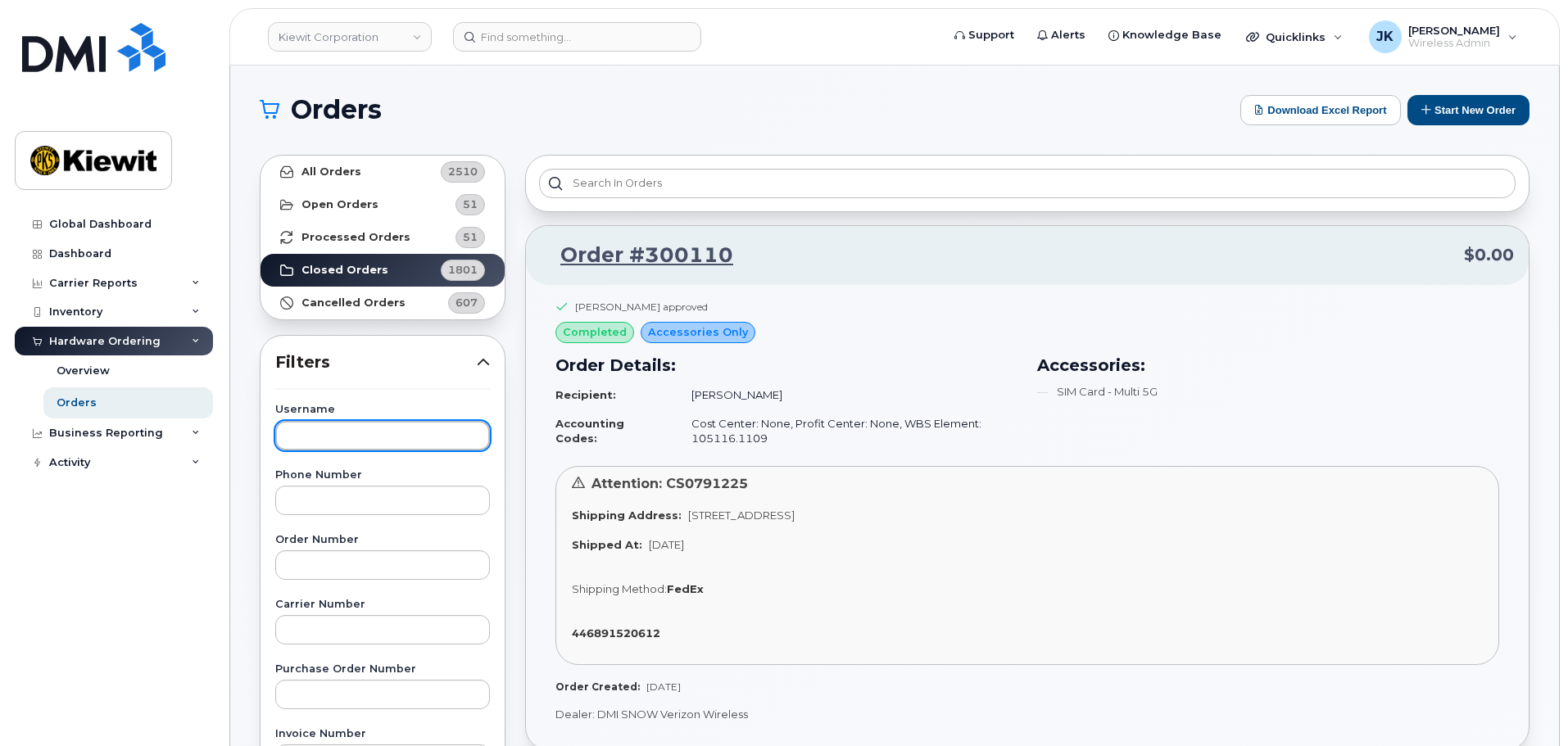
click at [428, 436] on input "text" at bounding box center [382, 436] width 215 height 30
type input "James McGirl"
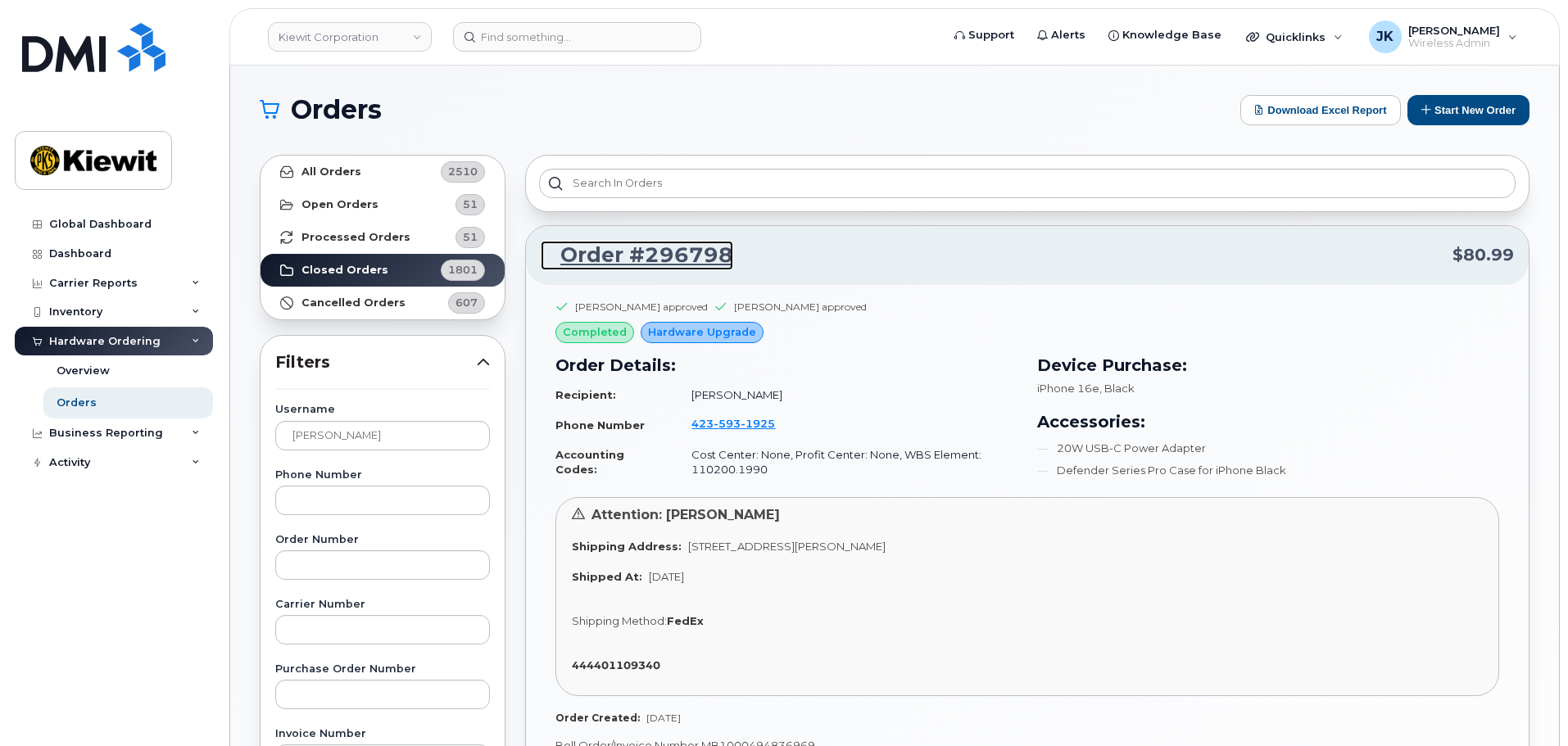
click at [627, 254] on link "Order #296798" at bounding box center [636, 255] width 192 height 30
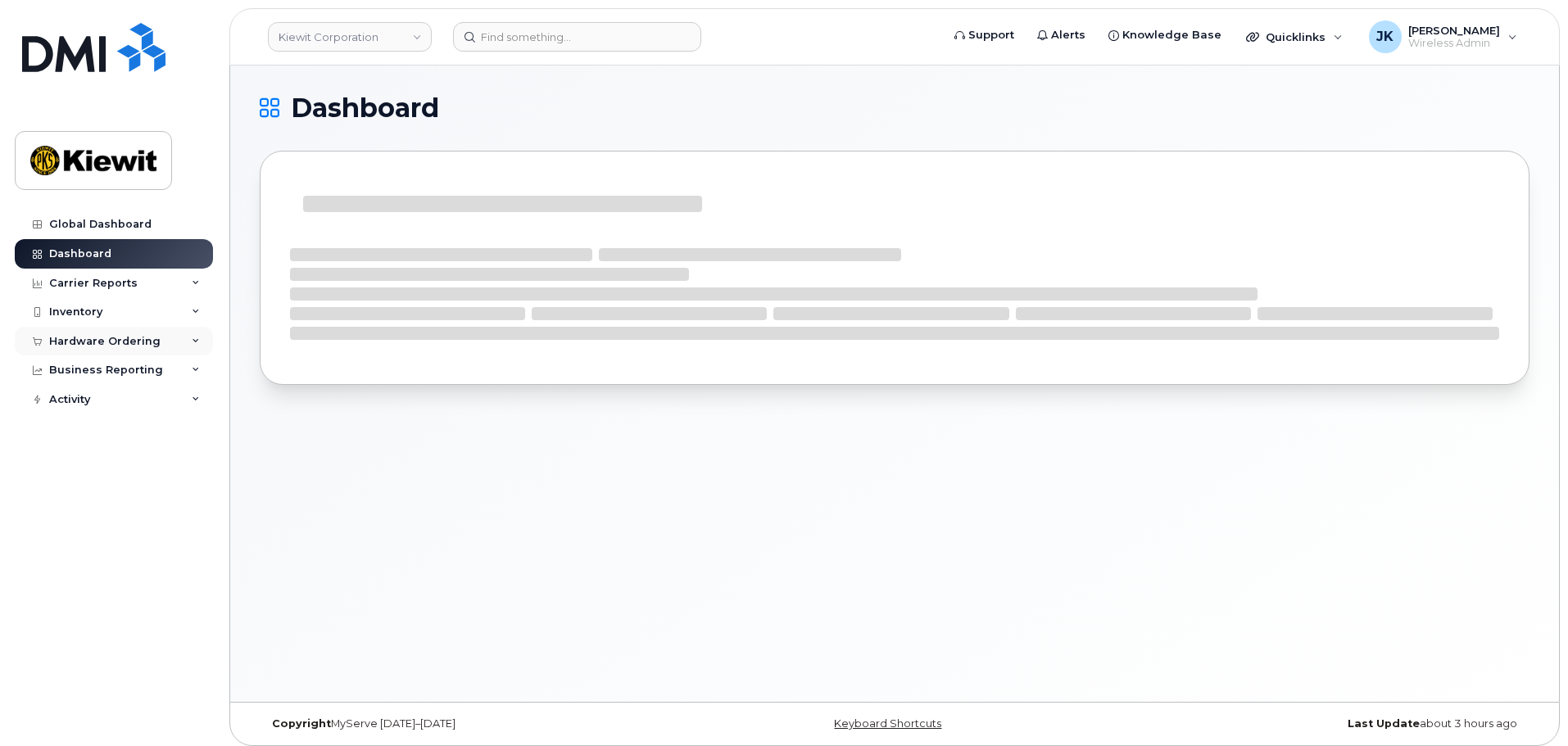
click at [139, 345] on div "Hardware Ordering" at bounding box center [105, 342] width 111 height 13
drag, startPoint x: 131, startPoint y: 401, endPoint x: 142, endPoint y: 379, distance: 24.6
click at [131, 401] on link "Orders" at bounding box center [128, 403] width 170 height 32
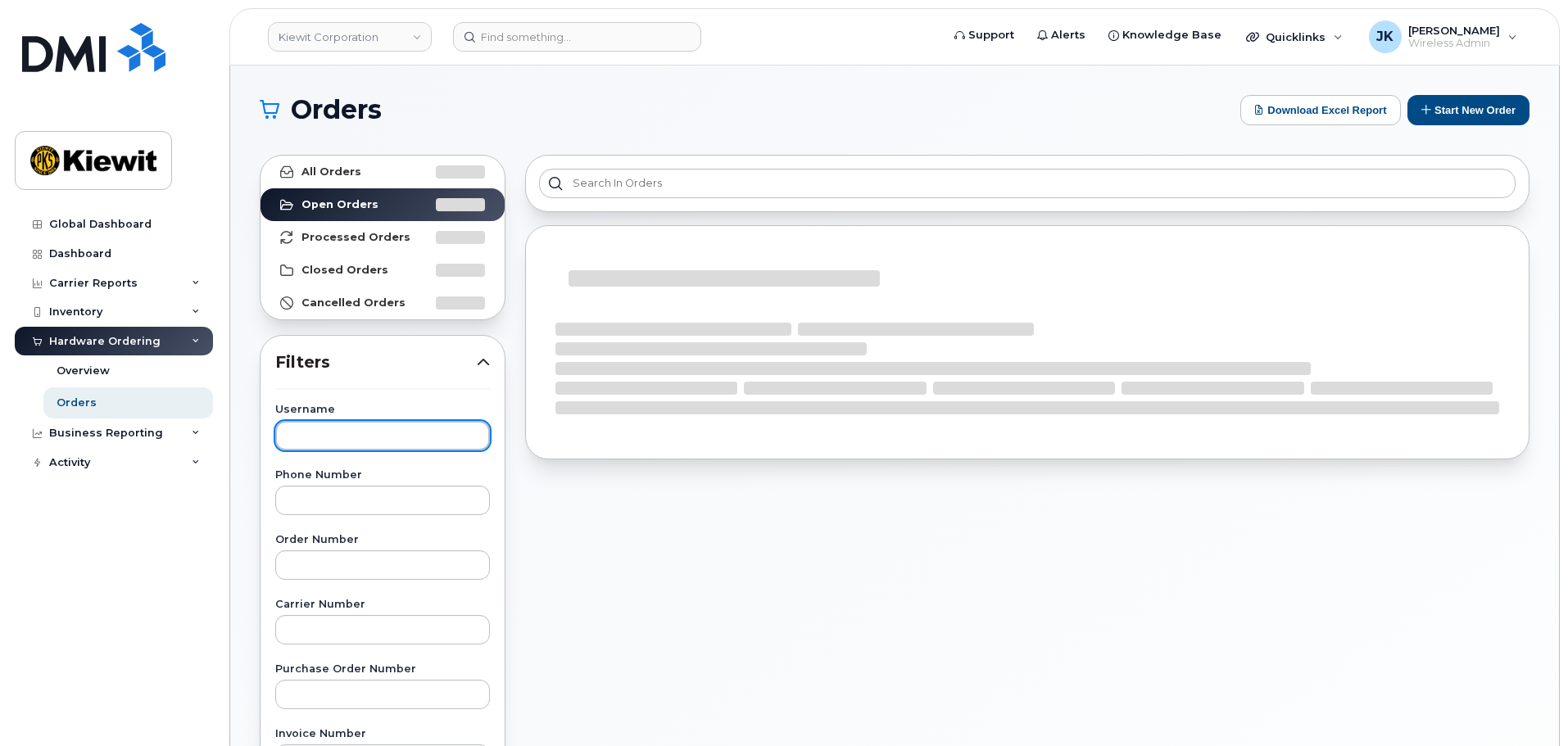
click at [371, 446] on input "text" at bounding box center [382, 436] width 215 height 30
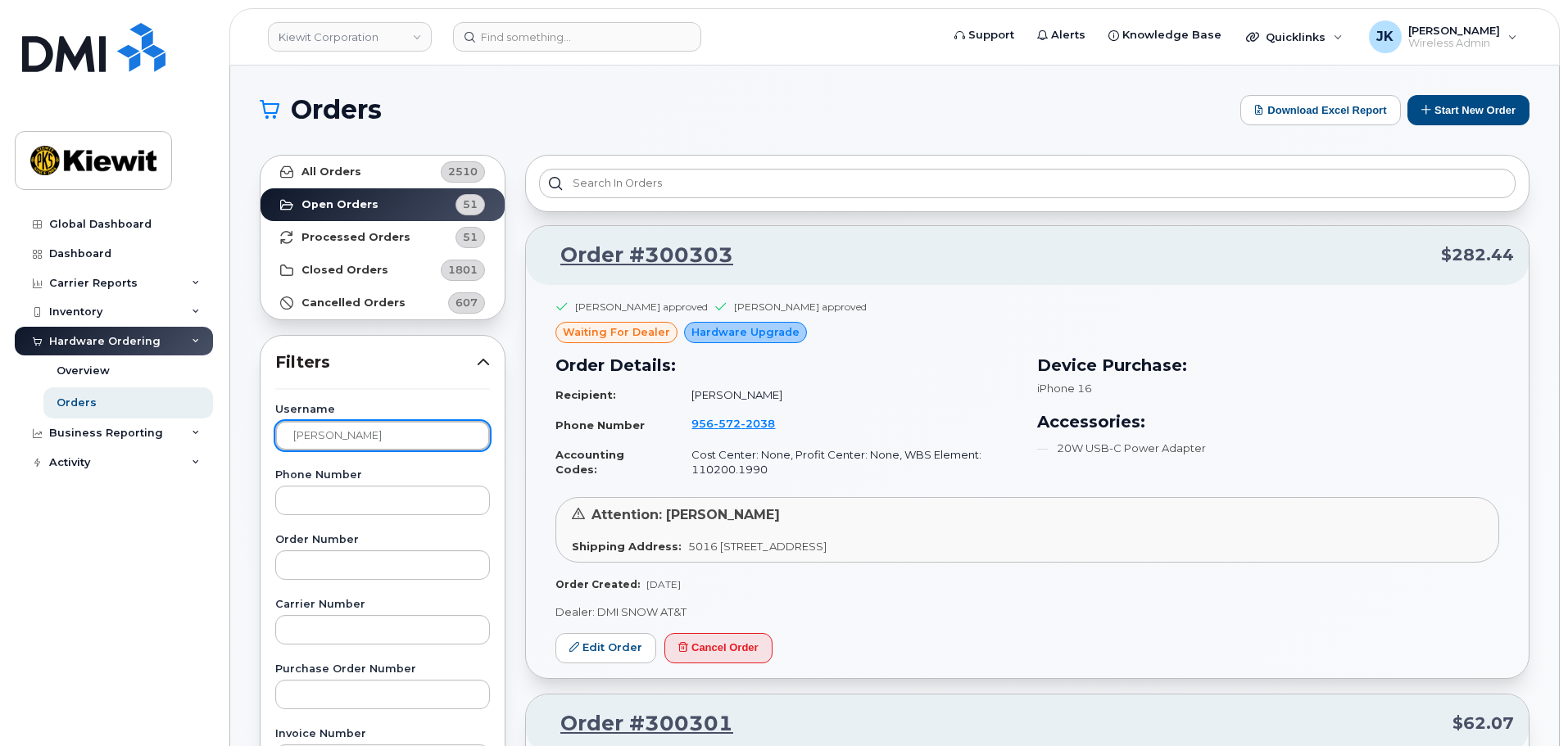
type input "krystal montgomery"
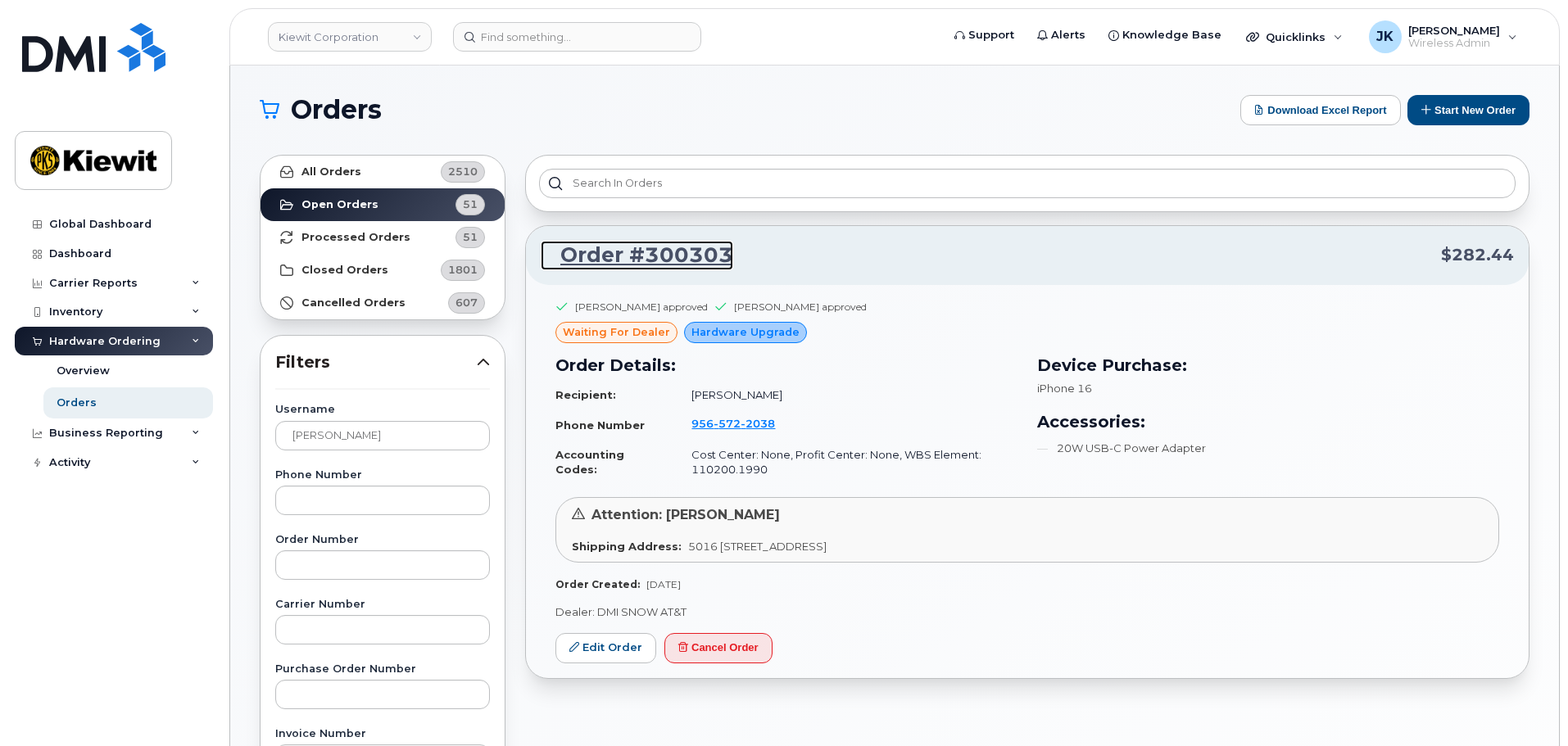
click at [625, 256] on link "Order #300303" at bounding box center [636, 255] width 192 height 30
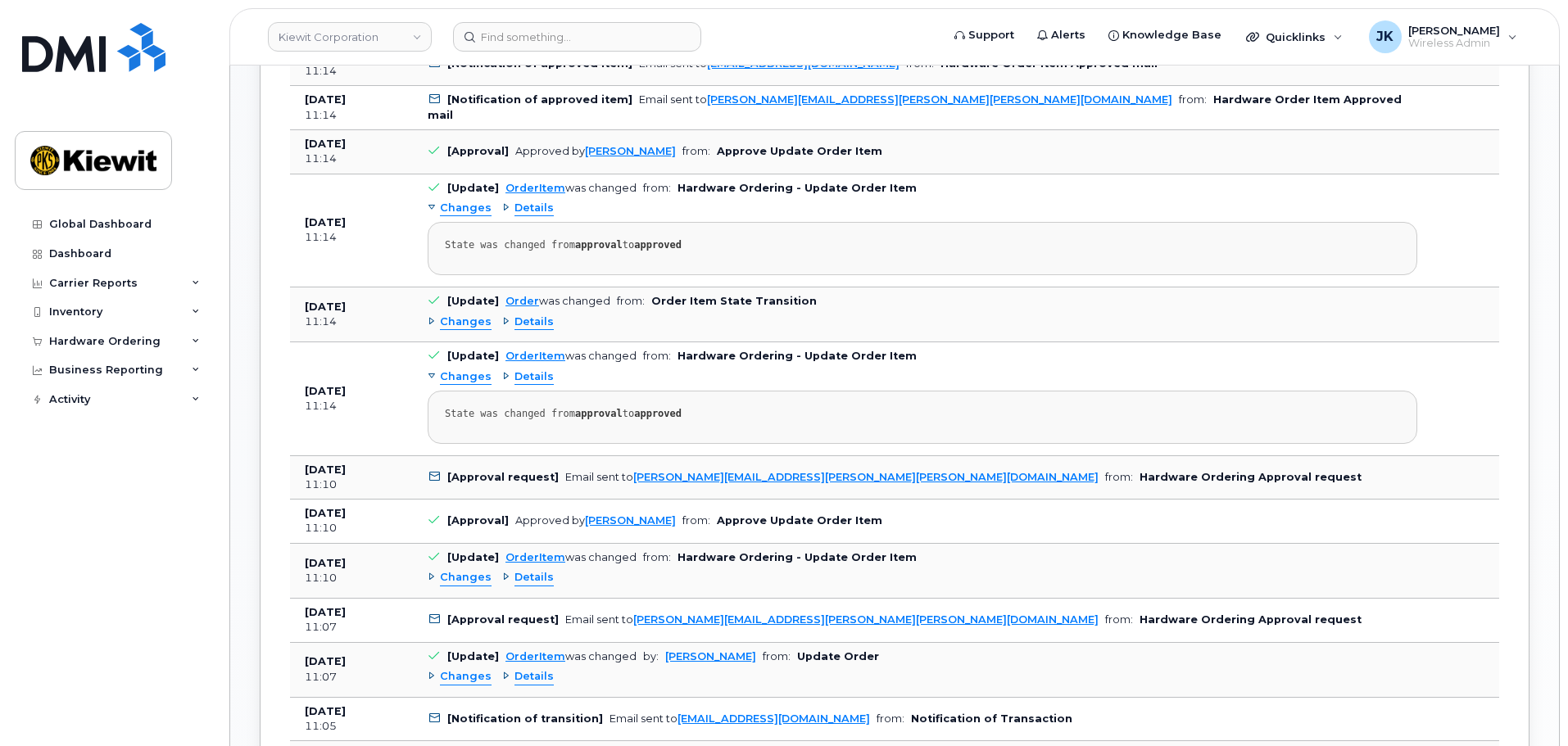
scroll to position [1147, 0]
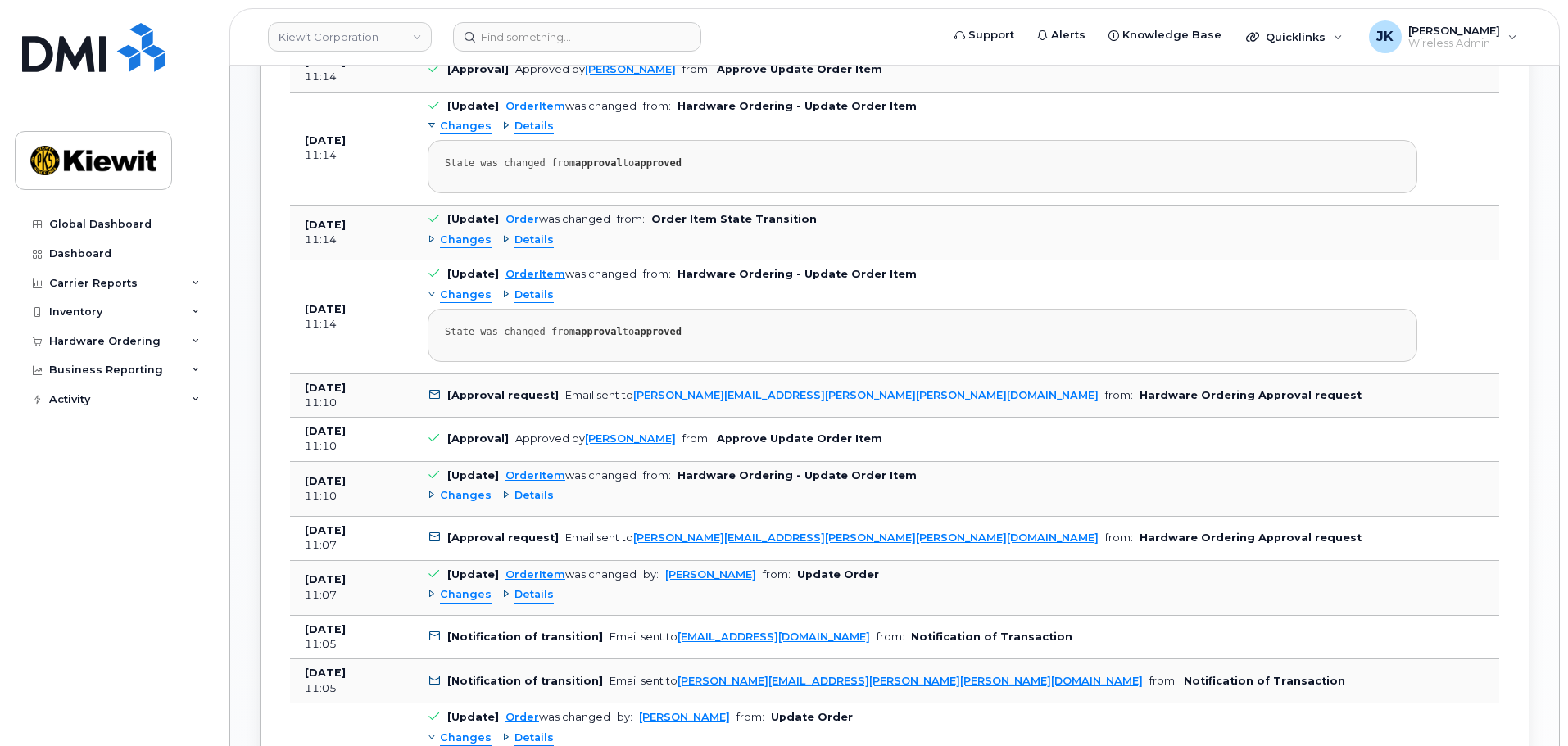
click at [473, 501] on span "Changes" at bounding box center [466, 496] width 52 height 16
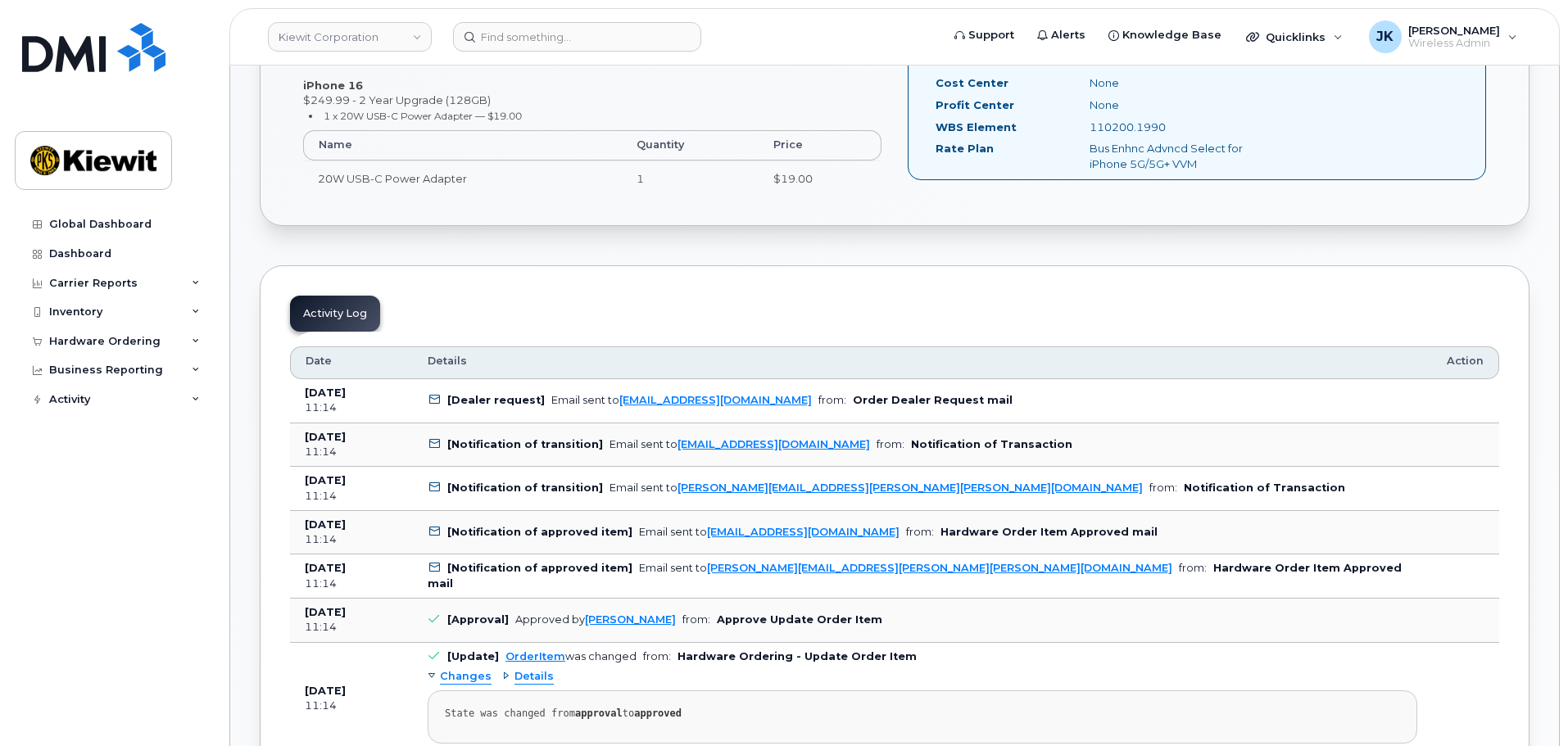
scroll to position [760, 0]
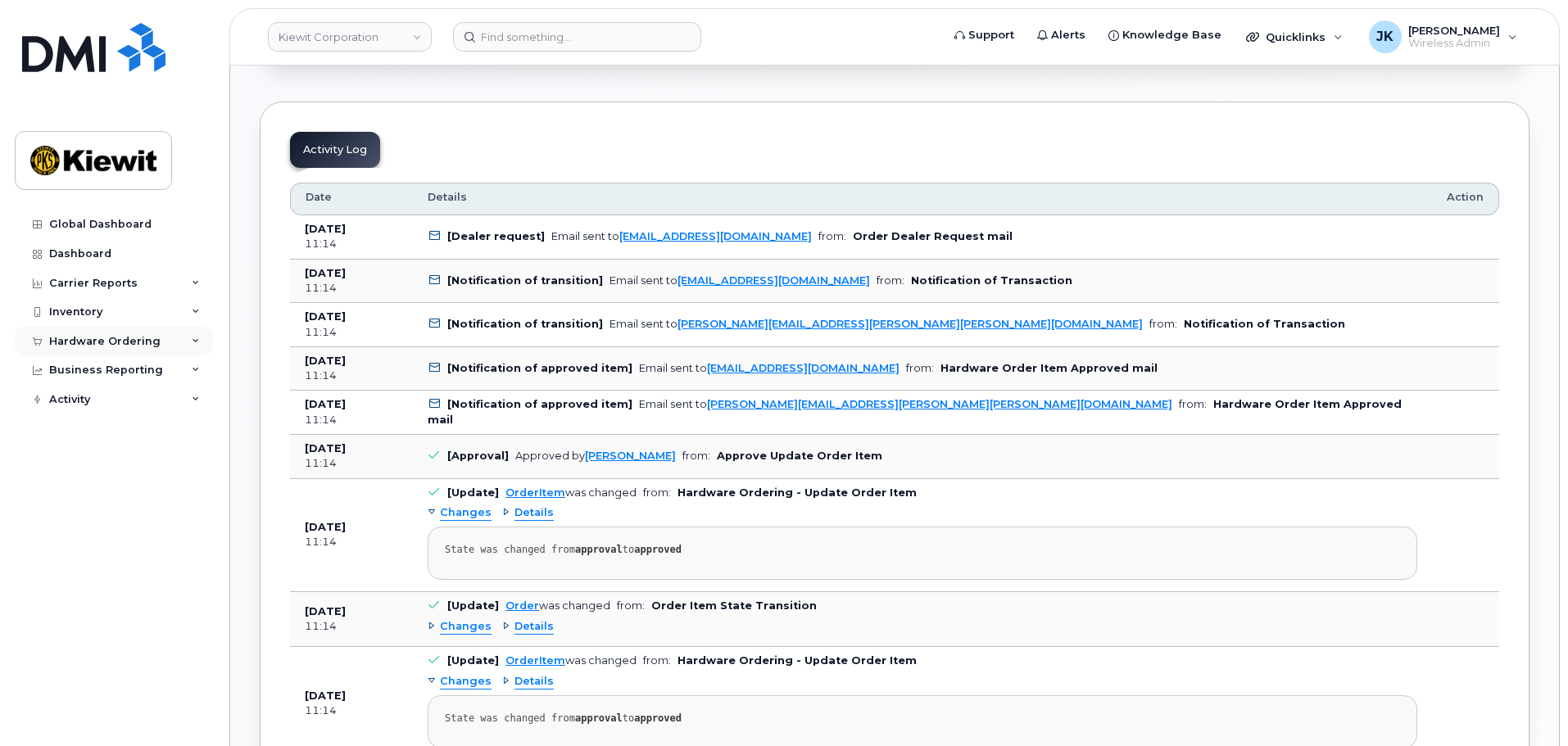
click at [142, 346] on div "Hardware Ordering" at bounding box center [105, 342] width 111 height 13
click at [122, 400] on link "Orders" at bounding box center [128, 403] width 170 height 32
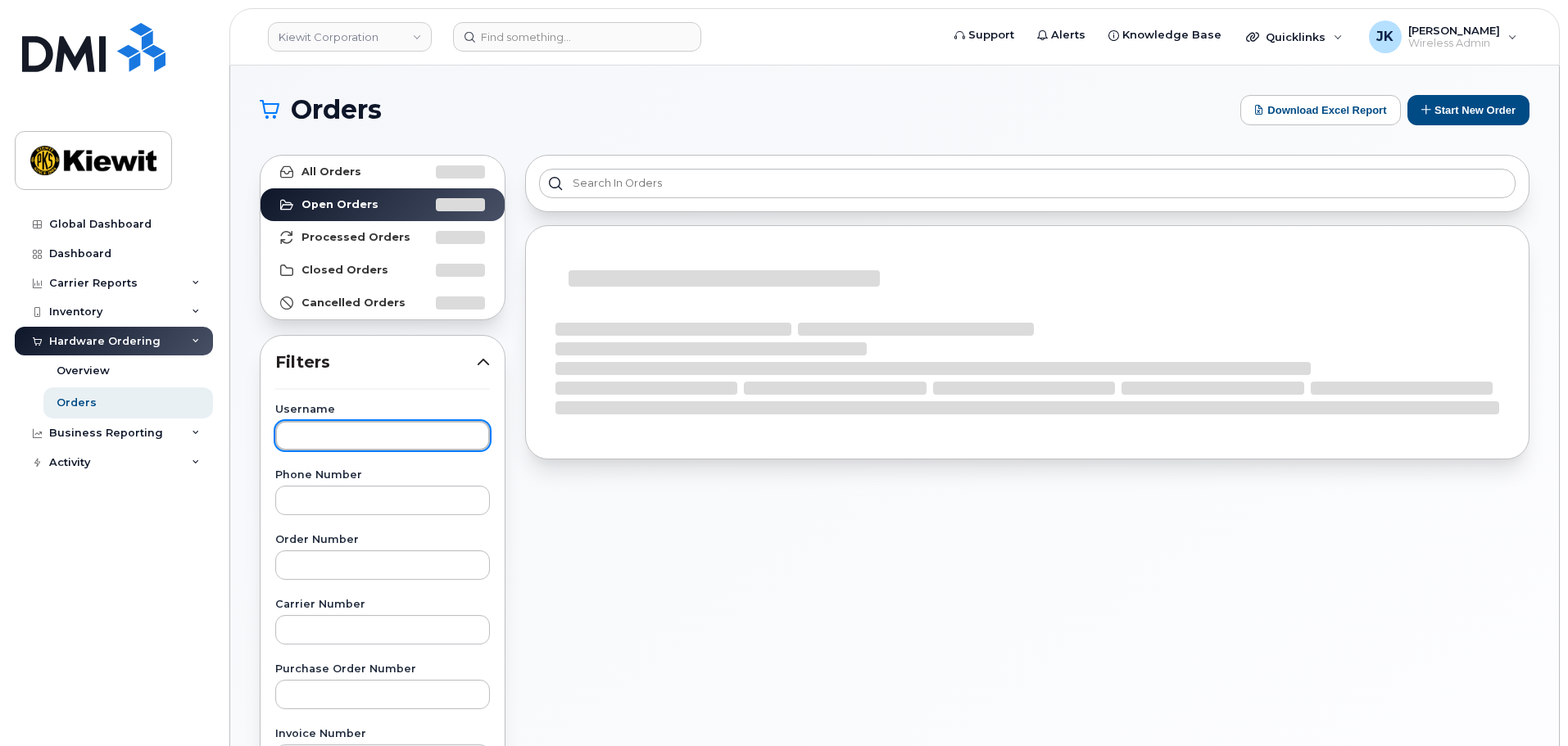
click at [340, 443] on input "text" at bounding box center [382, 436] width 215 height 30
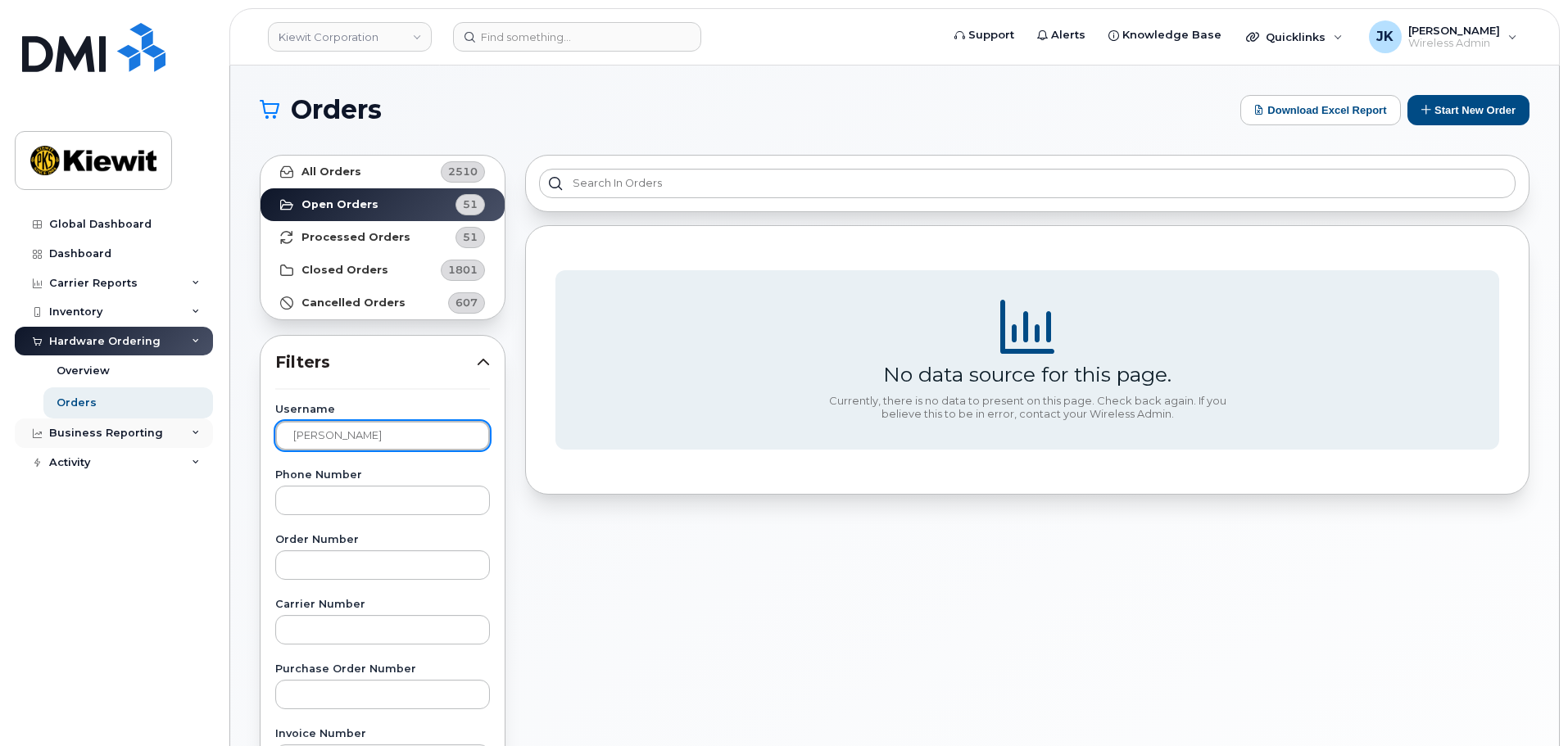
drag, startPoint x: 345, startPoint y: 444, endPoint x: 166, endPoint y: 419, distance: 180.7
click at [230, 420] on div "Kiewit Corporation Support Alerts Knowledge Base Quicklinks Suspend / Cancel De…" at bounding box center [895, 691] width 1329 height 1250
type input "Neil"
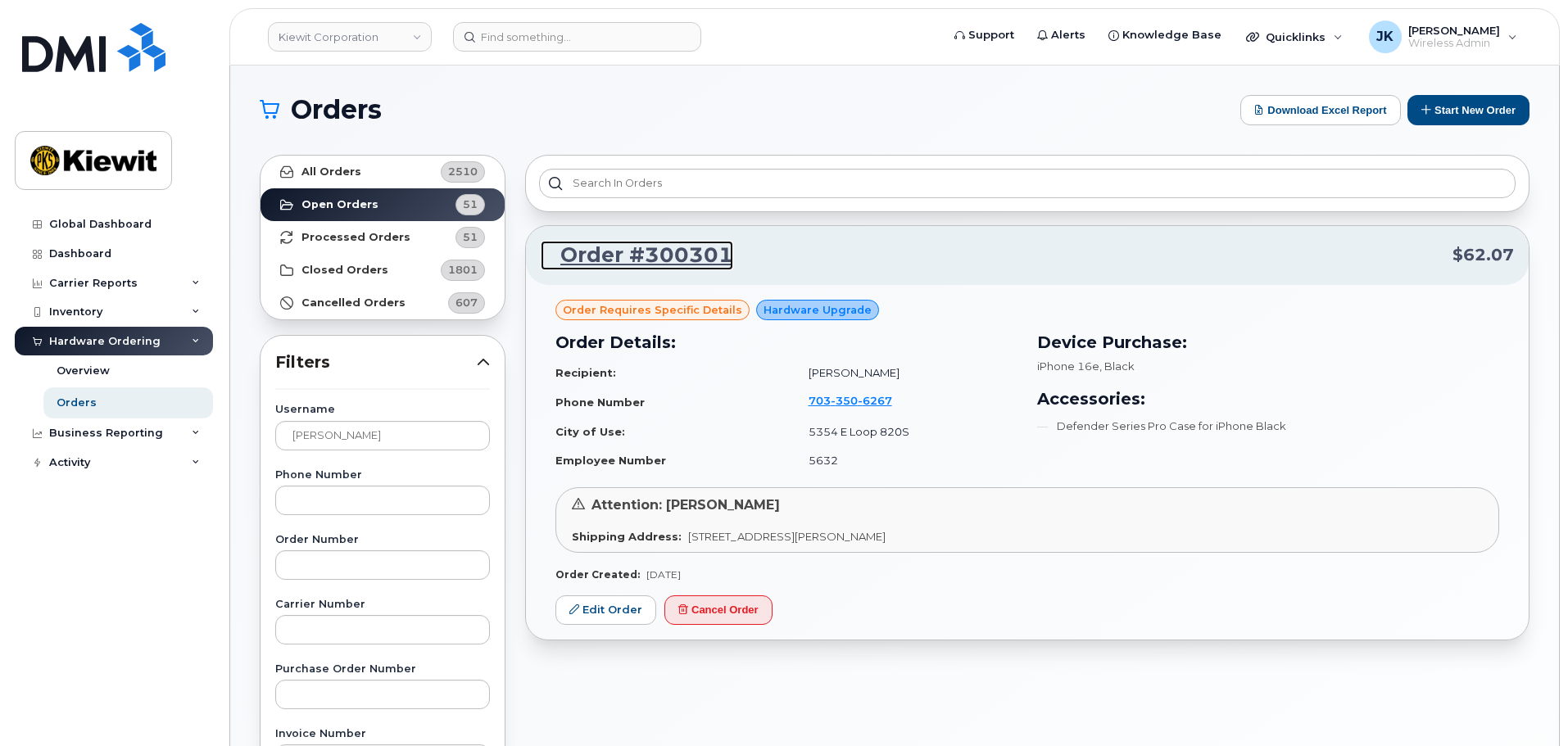
click at [639, 255] on link "Order #300301" at bounding box center [636, 255] width 192 height 30
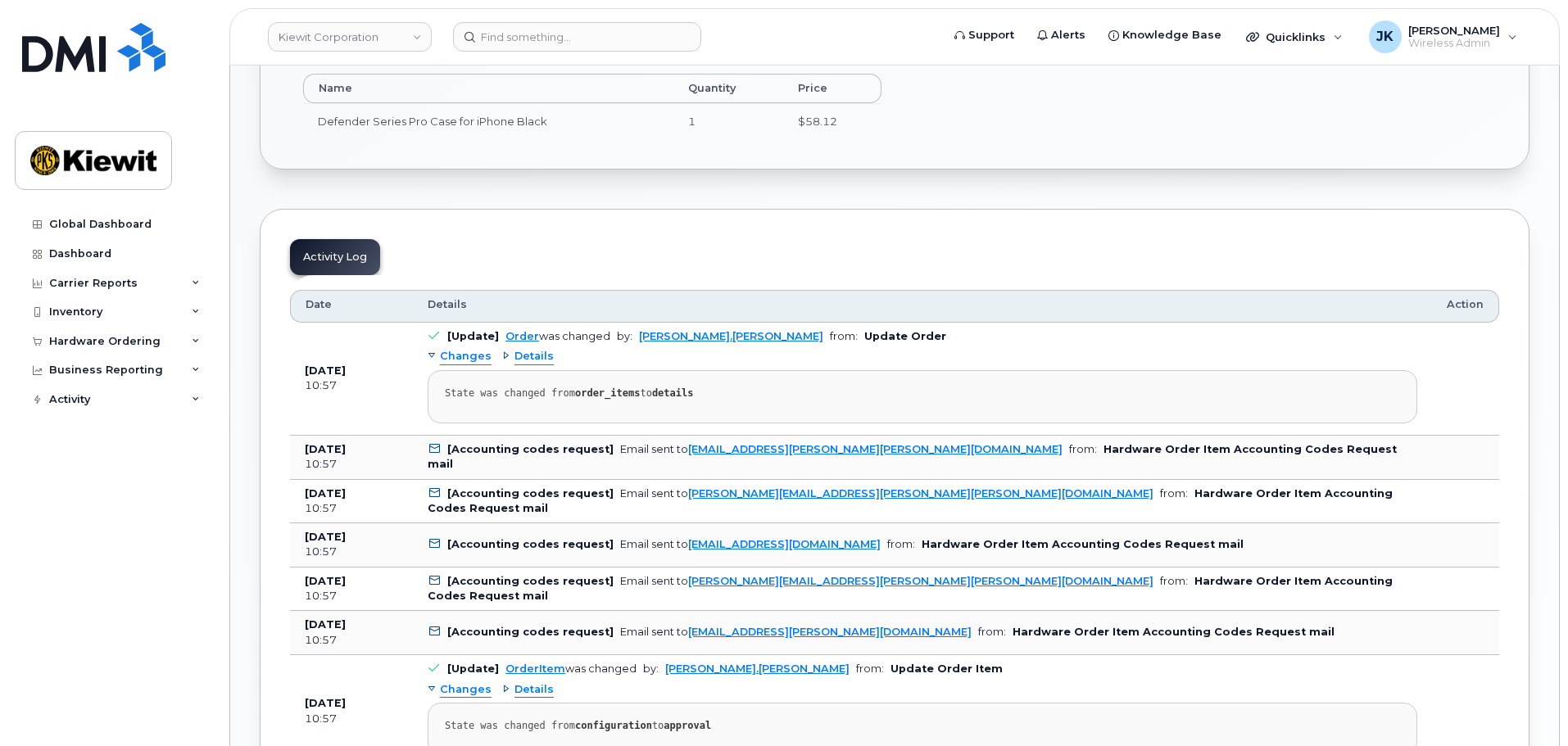
scroll to position [819, 0]
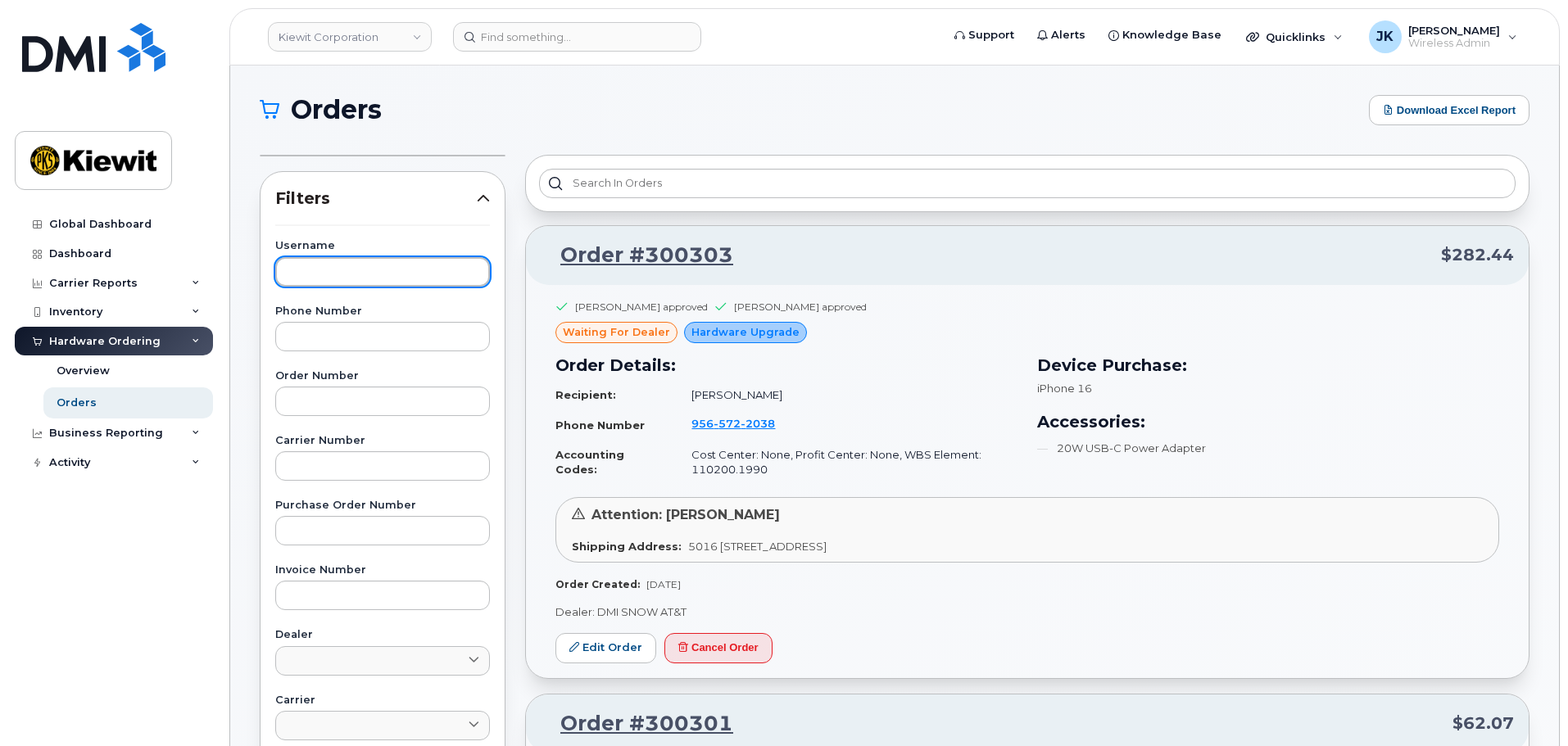
click at [364, 280] on input "text" at bounding box center [382, 272] width 215 height 30
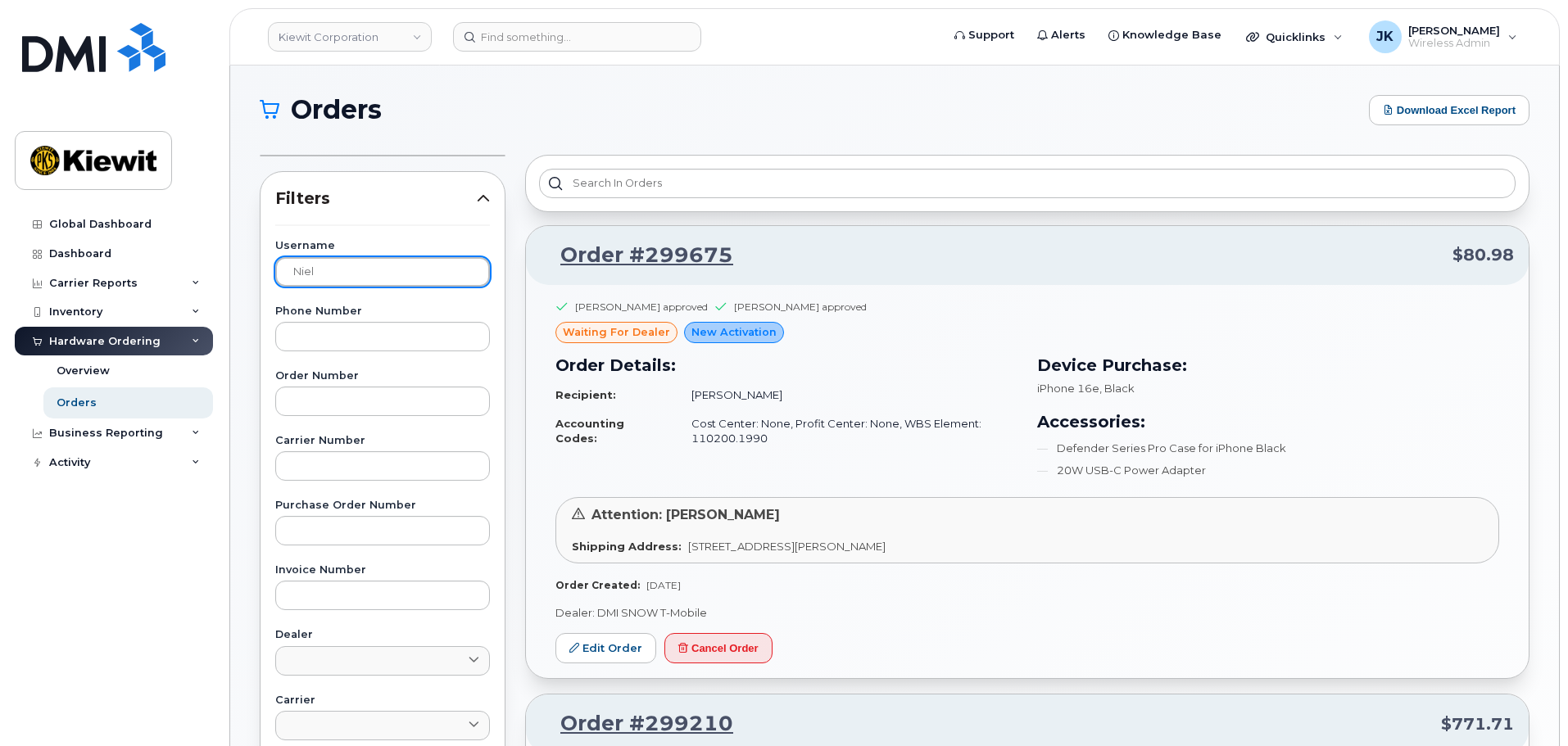
drag, startPoint x: 329, startPoint y: 279, endPoint x: 233, endPoint y: 268, distance: 96.6
click at [234, 268] on div "Orders Download Excel Report Filters Username Niel Phone Number Order Number Ca…" at bounding box center [895, 732] width 1329 height 1332
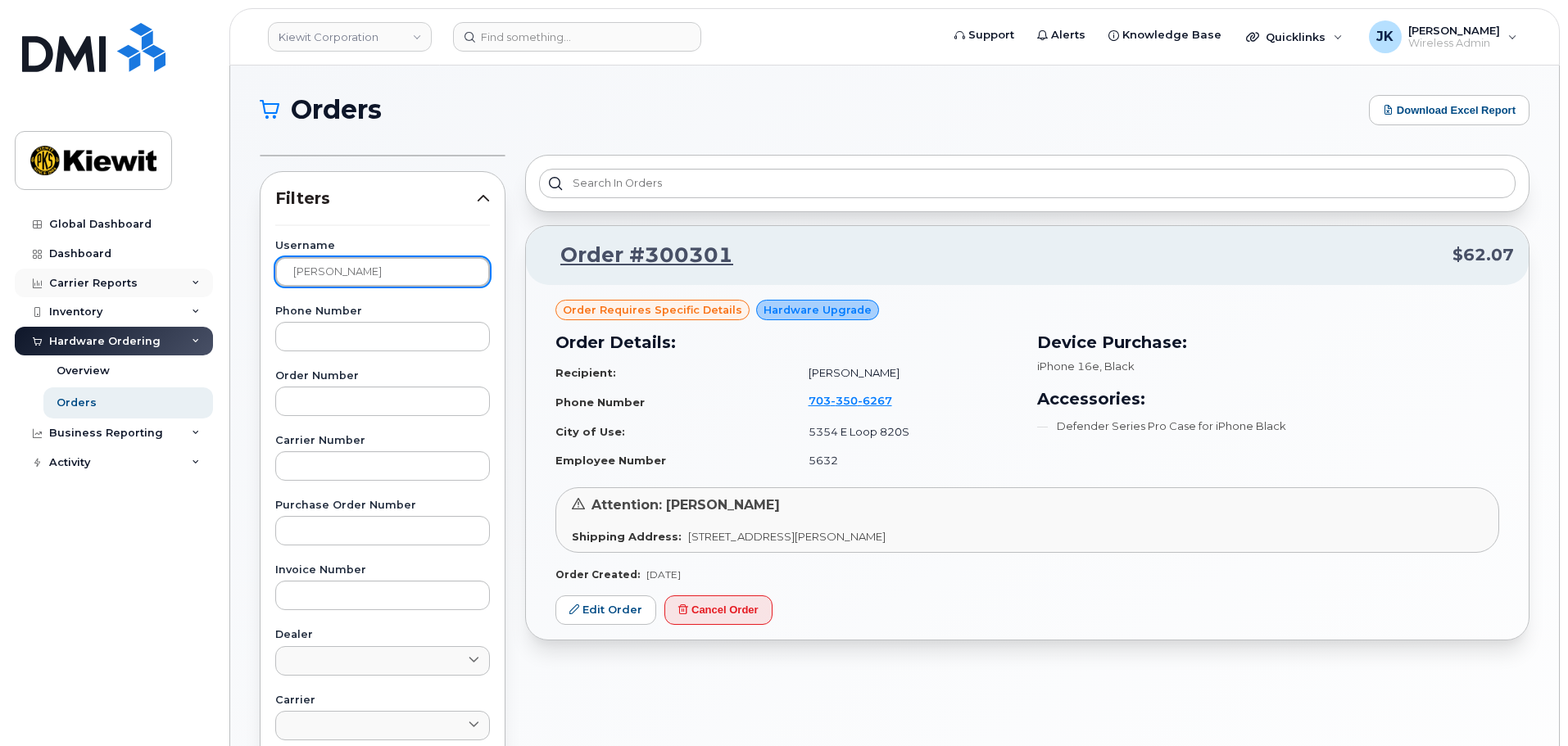
drag, startPoint x: 296, startPoint y: 260, endPoint x: 185, endPoint y: 273, distance: 111.8
click at [230, 273] on div "[PERSON_NAME] Corporation Support Alerts Knowledge Base Quicklinks Suspend / Ca…" at bounding box center [895, 609] width 1329 height 1086
type input "[PERSON_NAME]"
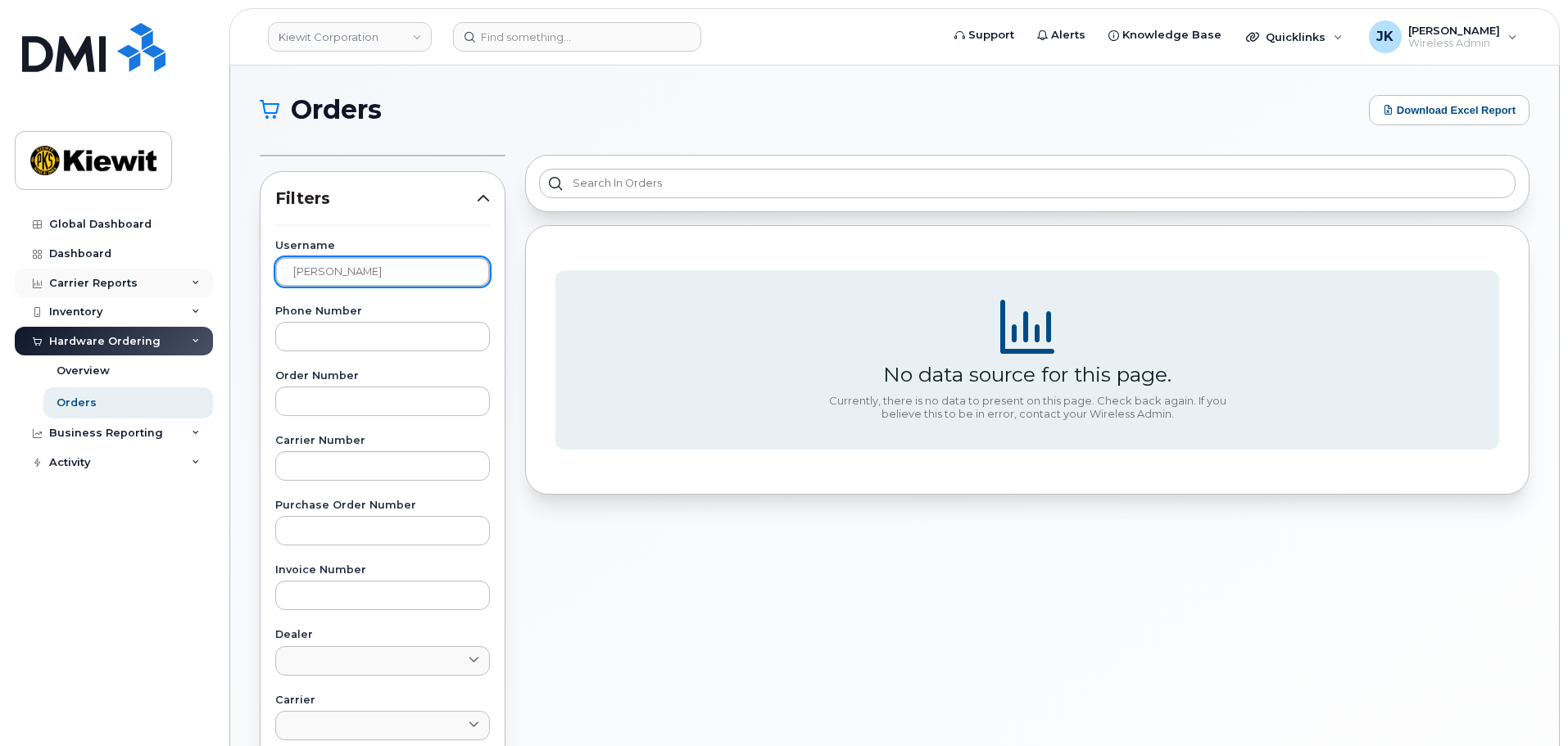
drag, startPoint x: 266, startPoint y: 280, endPoint x: 204, endPoint y: 281, distance: 62.0
click at [230, 281] on div "[PERSON_NAME] Corporation Support Alerts Knowledge Base Quicklinks Suspend / Ca…" at bounding box center [895, 609] width 1329 height 1086
click at [343, 268] on input "text" at bounding box center [382, 272] width 215 height 30
paste input "[PERSON_NAME]"
type input "[PERSON_NAME]"
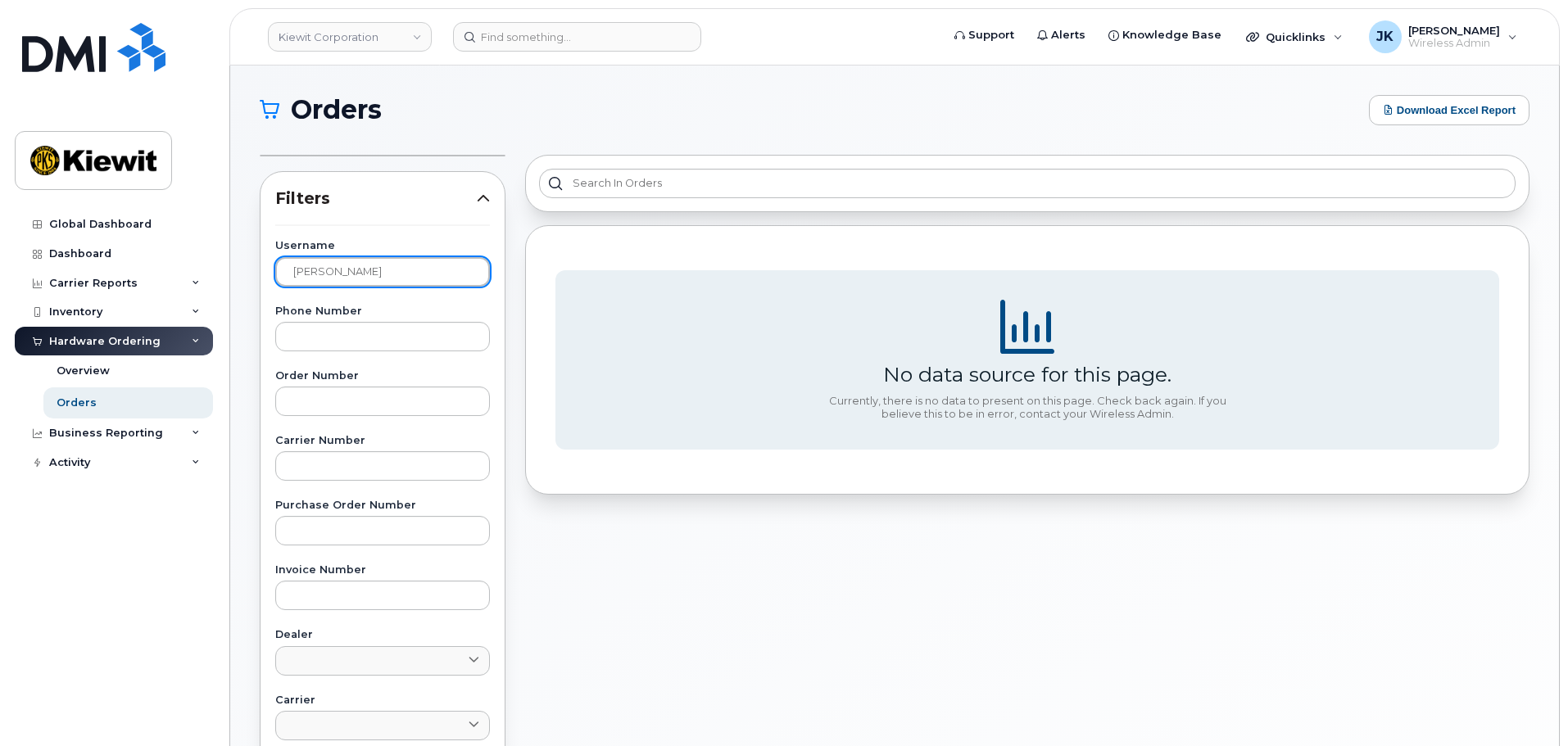
click at [1312, 94] on div "Orders Download Excel Report Filters Username [PERSON_NAME] Phone Number Order …" at bounding box center [895, 609] width 1329 height 1086
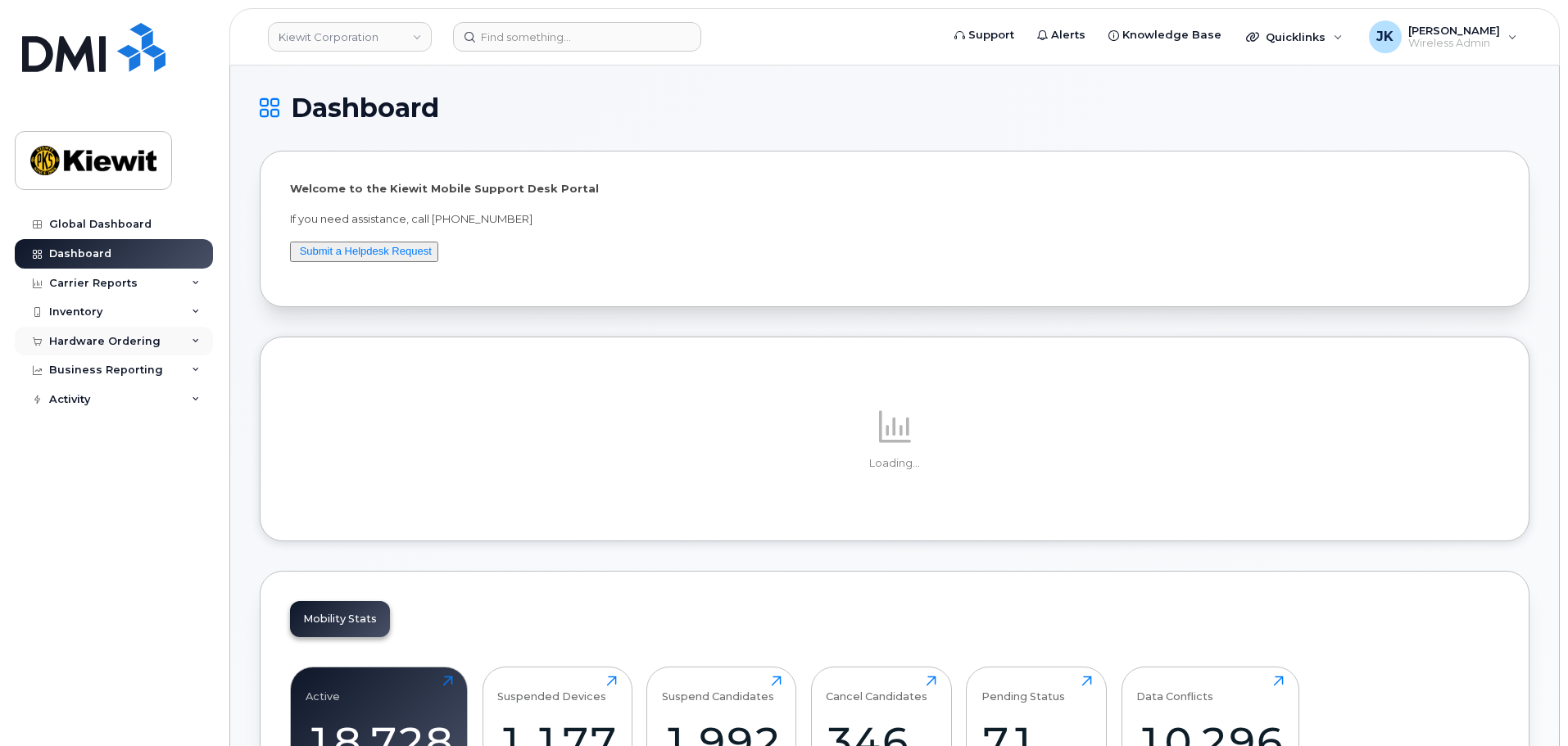
click at [140, 338] on div "Hardware Ordering" at bounding box center [105, 342] width 111 height 13
click at [128, 399] on link "Orders" at bounding box center [128, 403] width 170 height 32
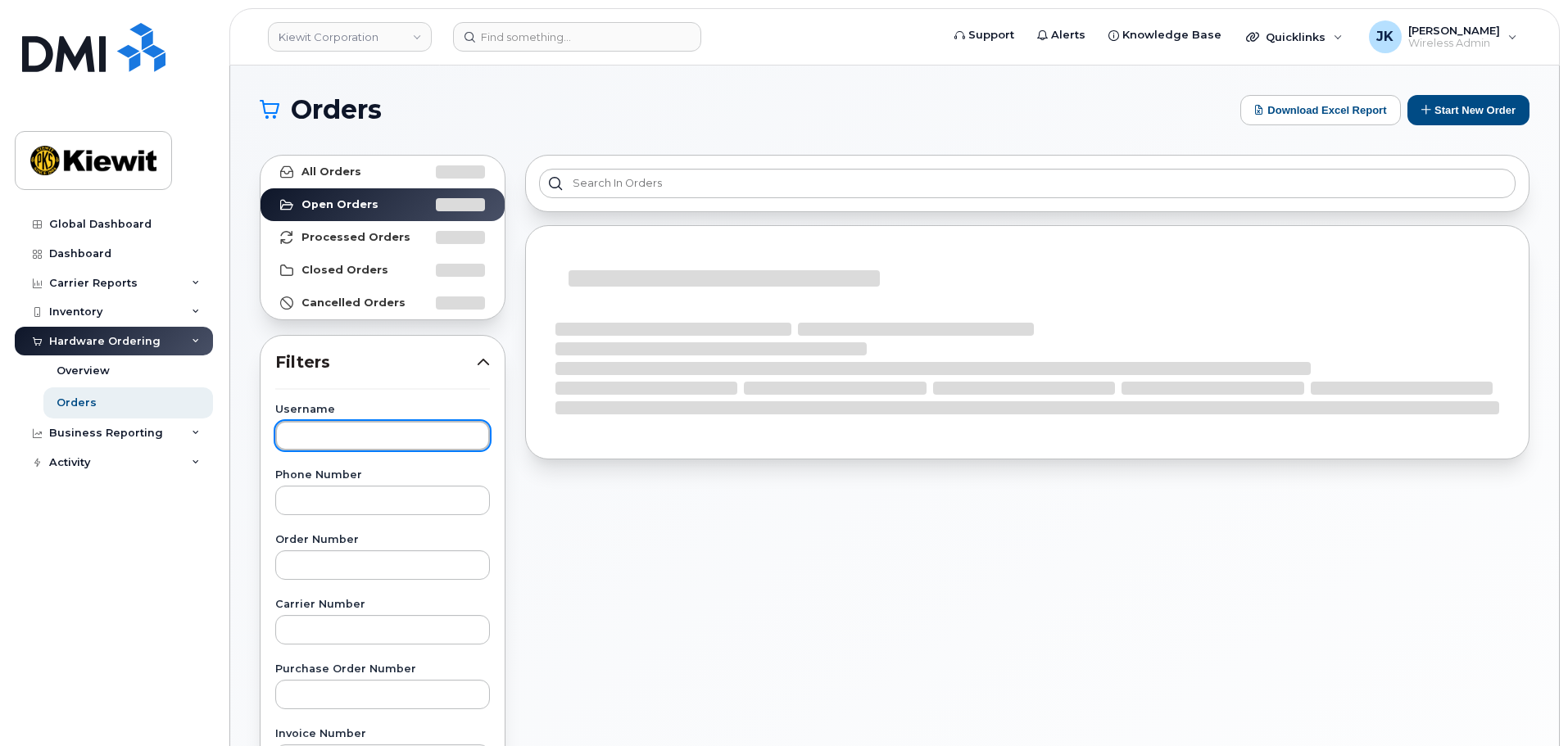
click at [393, 429] on input "text" at bounding box center [382, 436] width 215 height 30
paste input "[PERSON_NAME]"
type input "[PERSON_NAME]"
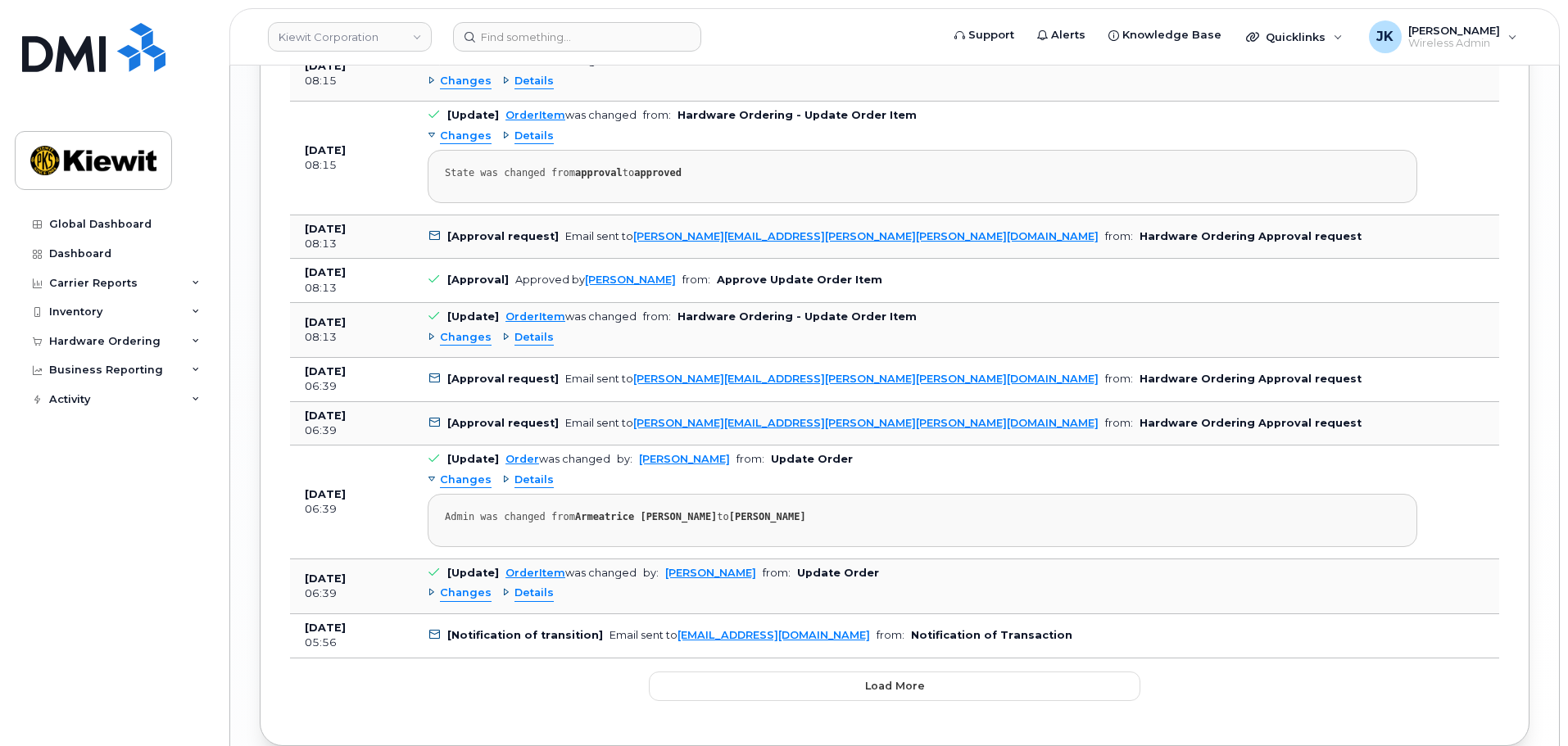
scroll to position [2237, 0]
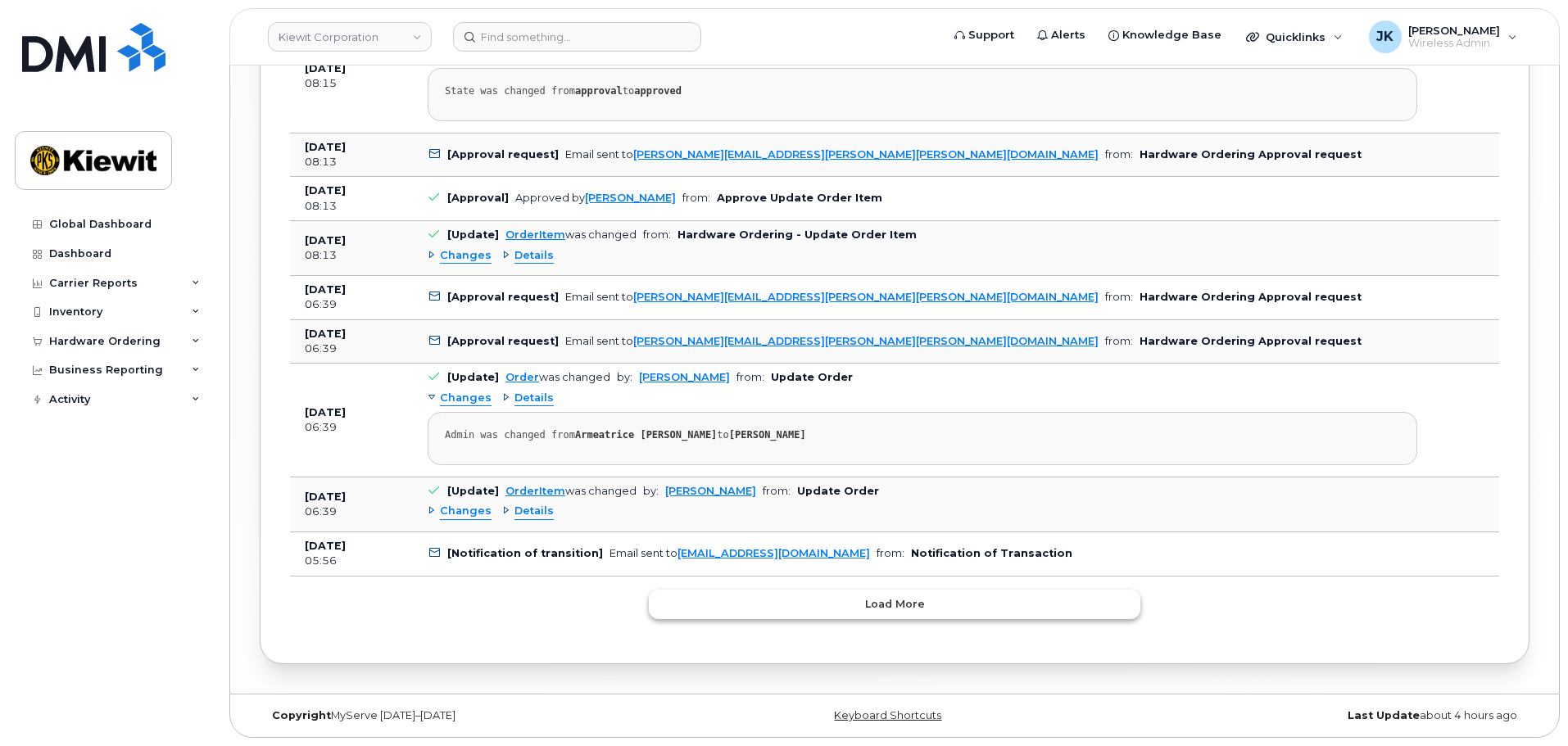
click at [719, 612] on button "Load more" at bounding box center [895, 605] width 491 height 30
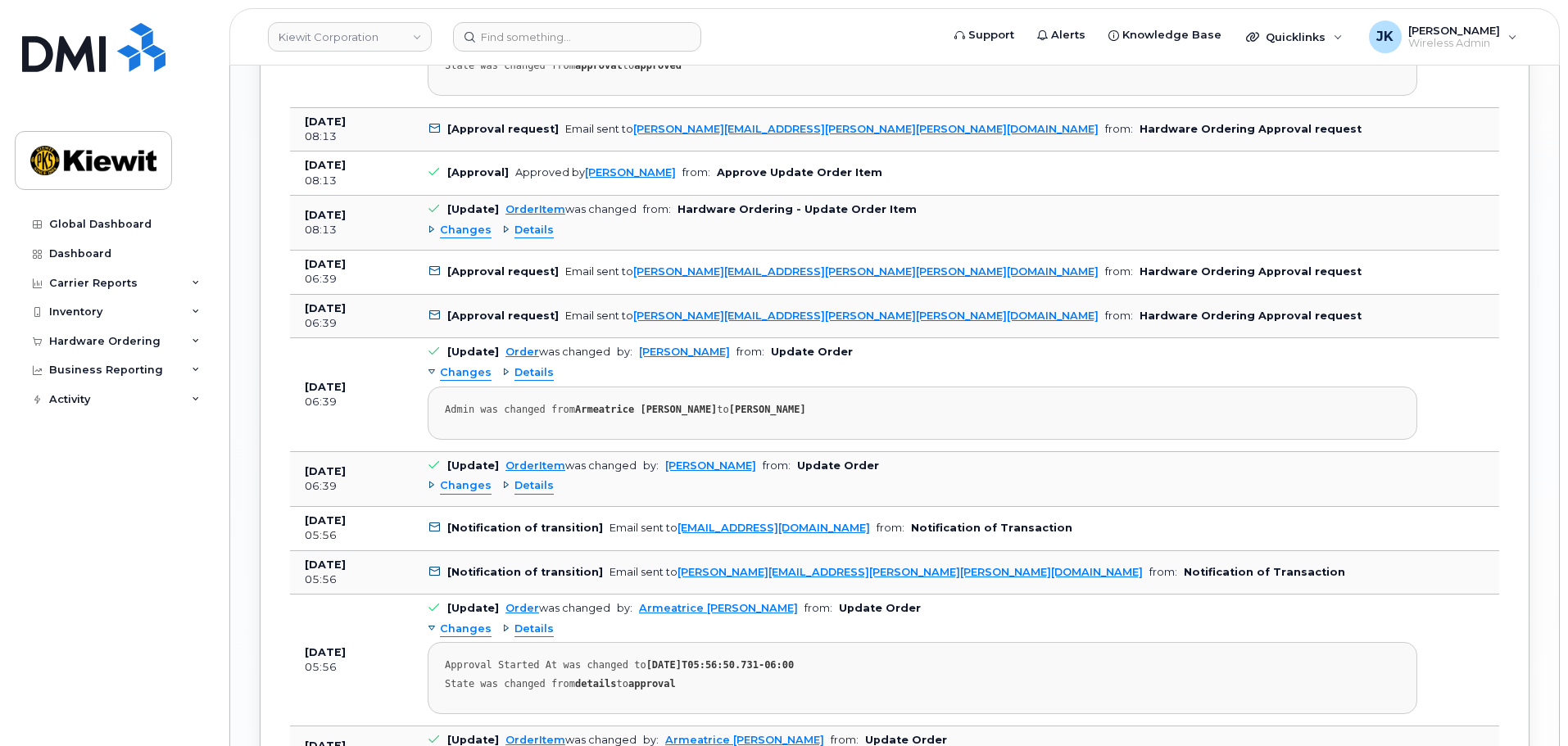
scroll to position [2253, 0]
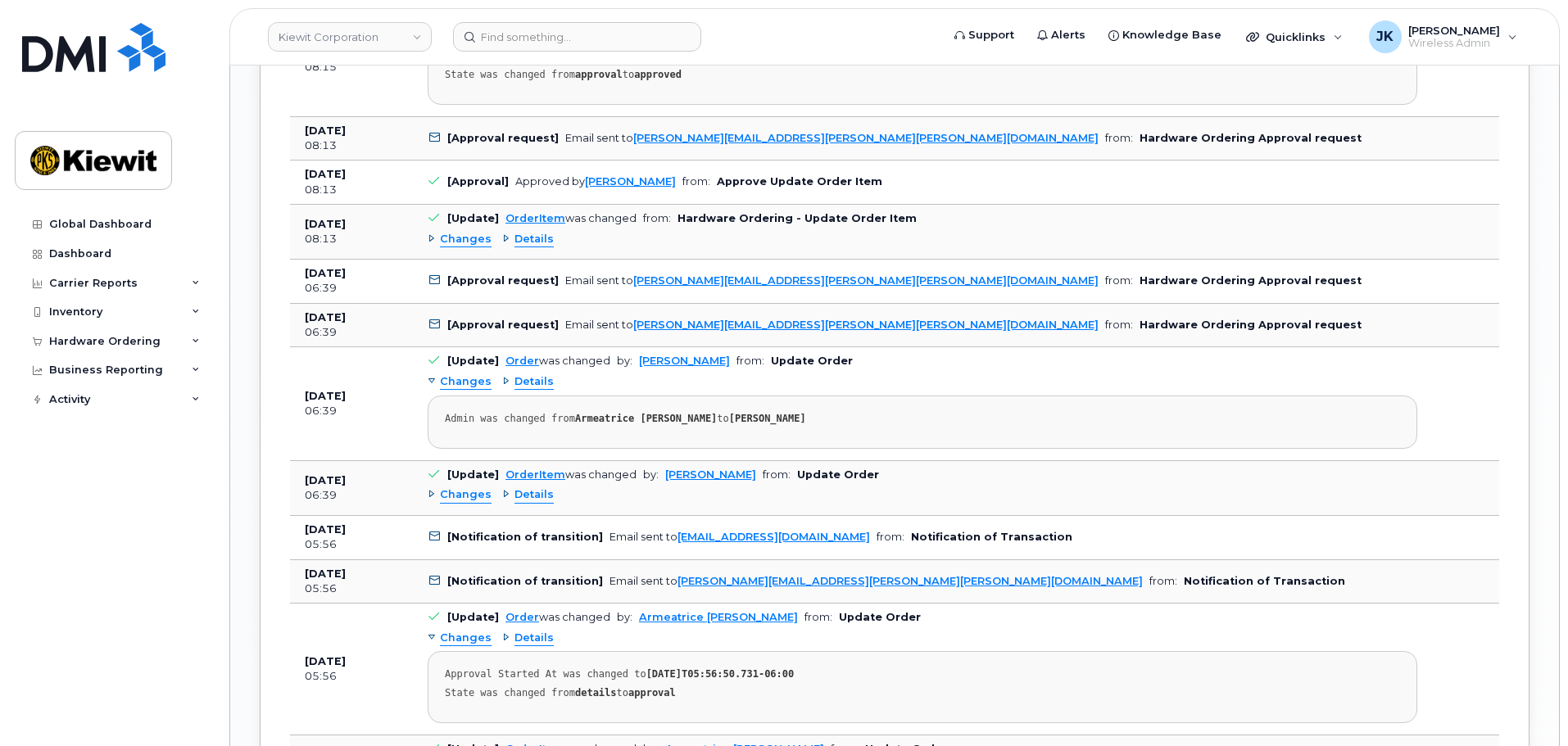
click at [473, 494] on span "Changes" at bounding box center [466, 495] width 52 height 16
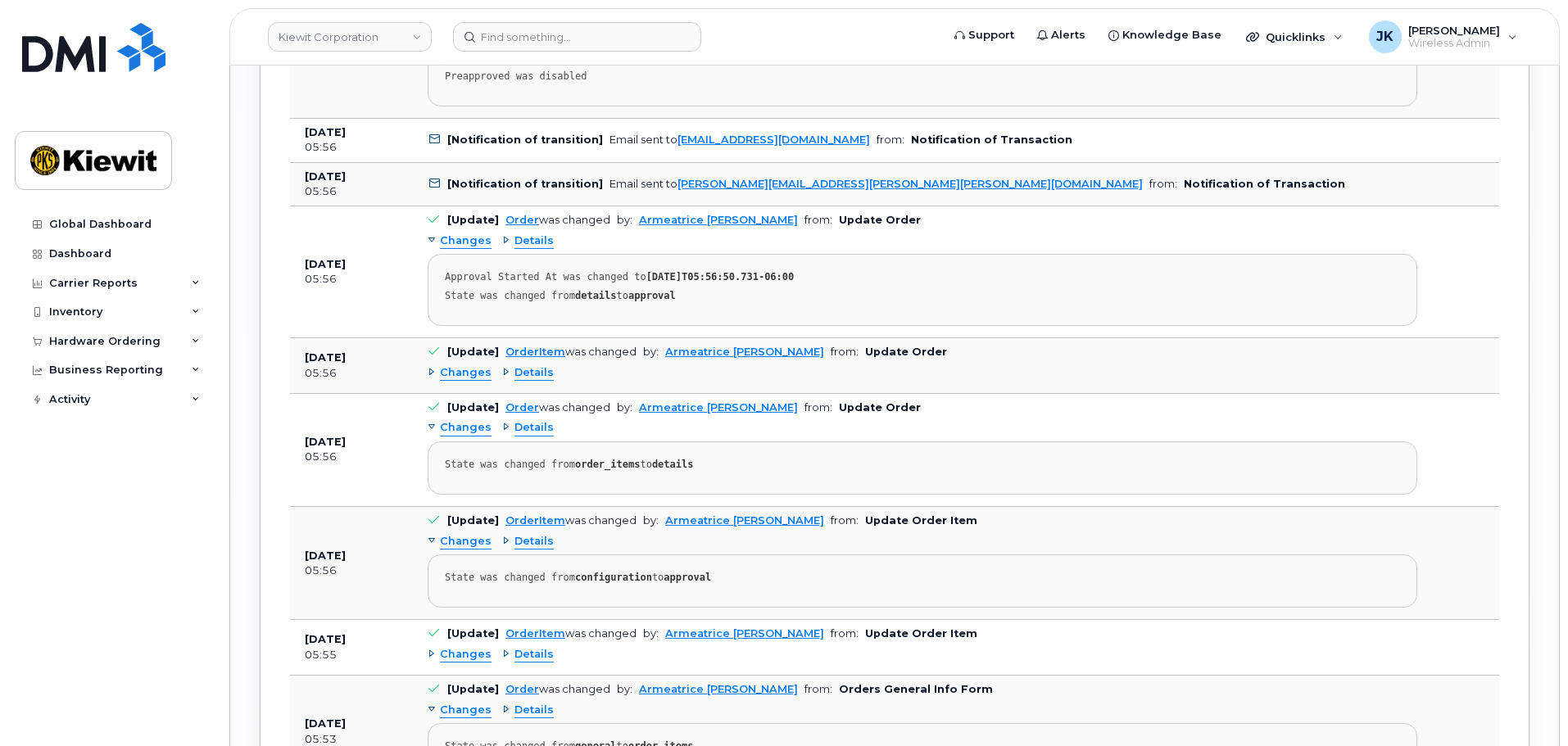
scroll to position [2343, 0]
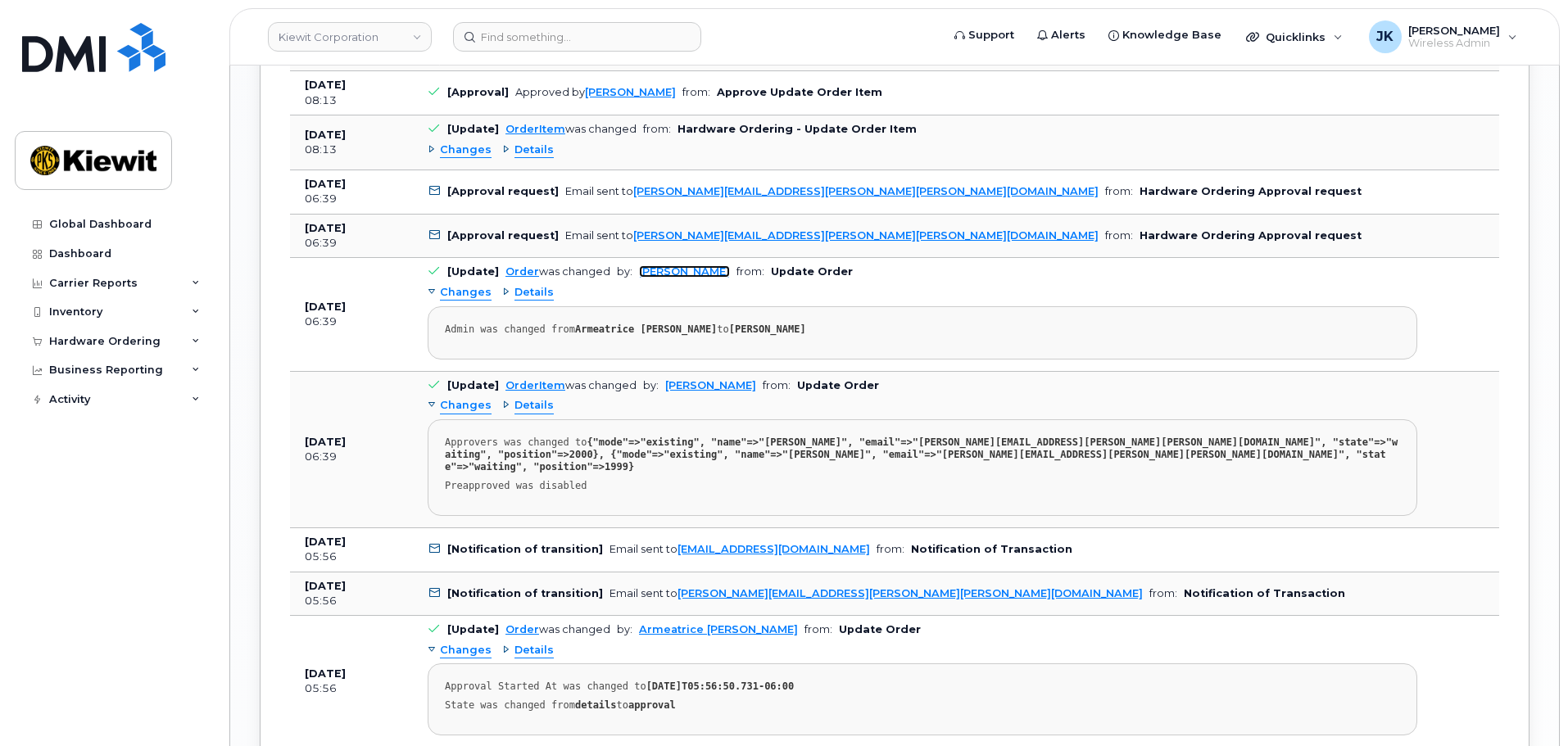
click at [677, 274] on link "[PERSON_NAME]" at bounding box center [685, 271] width 91 height 12
